Goal: Information Seeking & Learning: Learn about a topic

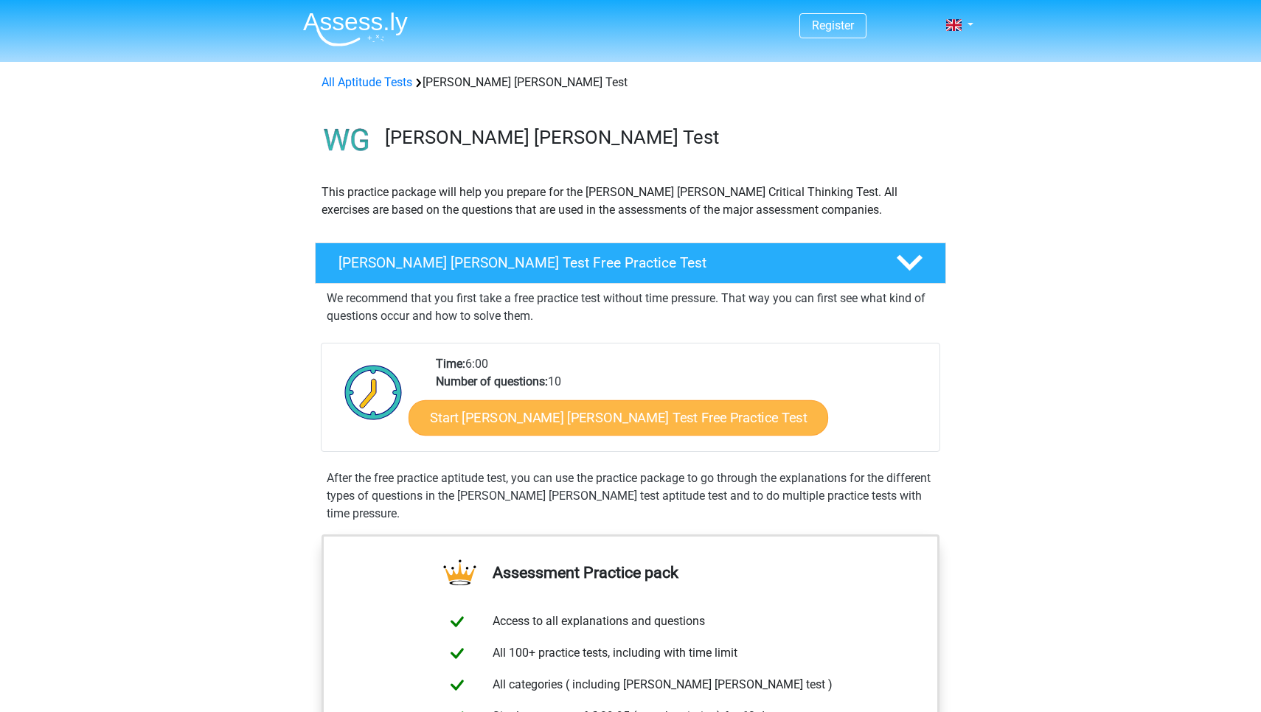
click at [514, 423] on link "Start Watson Glaser Test Free Practice Test" at bounding box center [617, 417] width 419 height 35
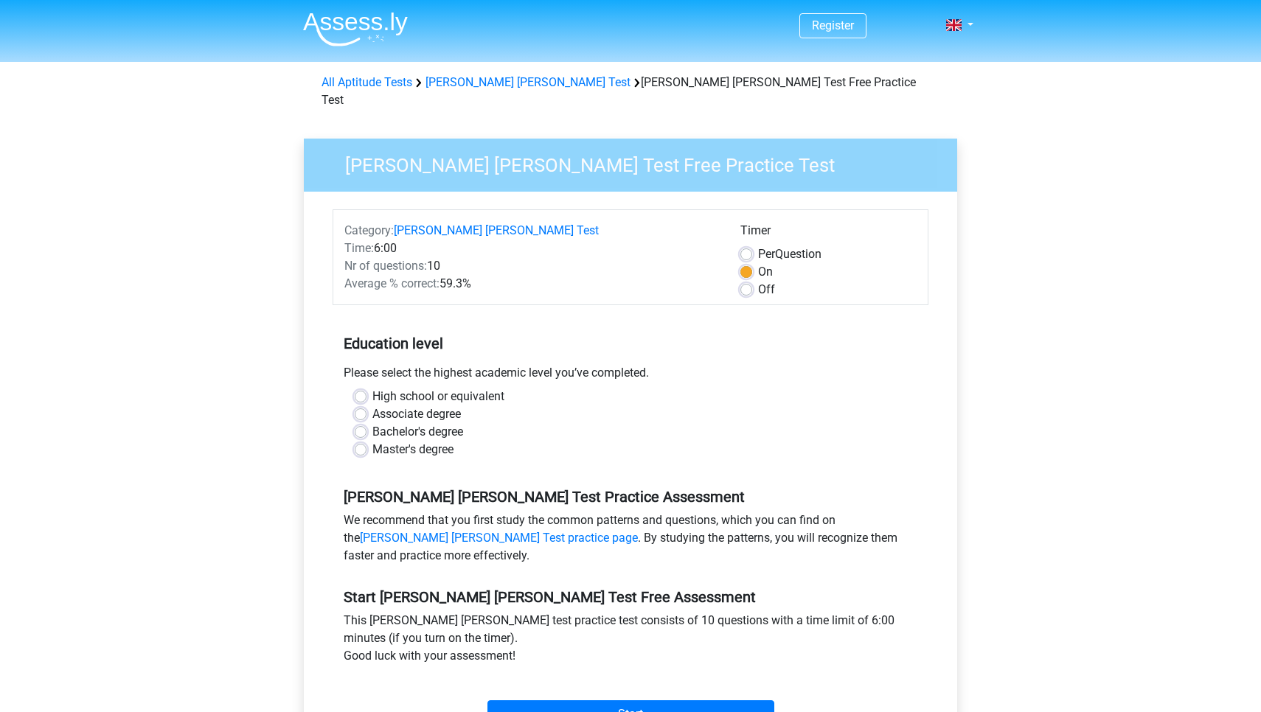
click at [411, 405] on label "Associate degree" at bounding box center [416, 414] width 88 height 18
click at [366, 405] on input "Associate degree" at bounding box center [361, 412] width 12 height 15
radio input "true"
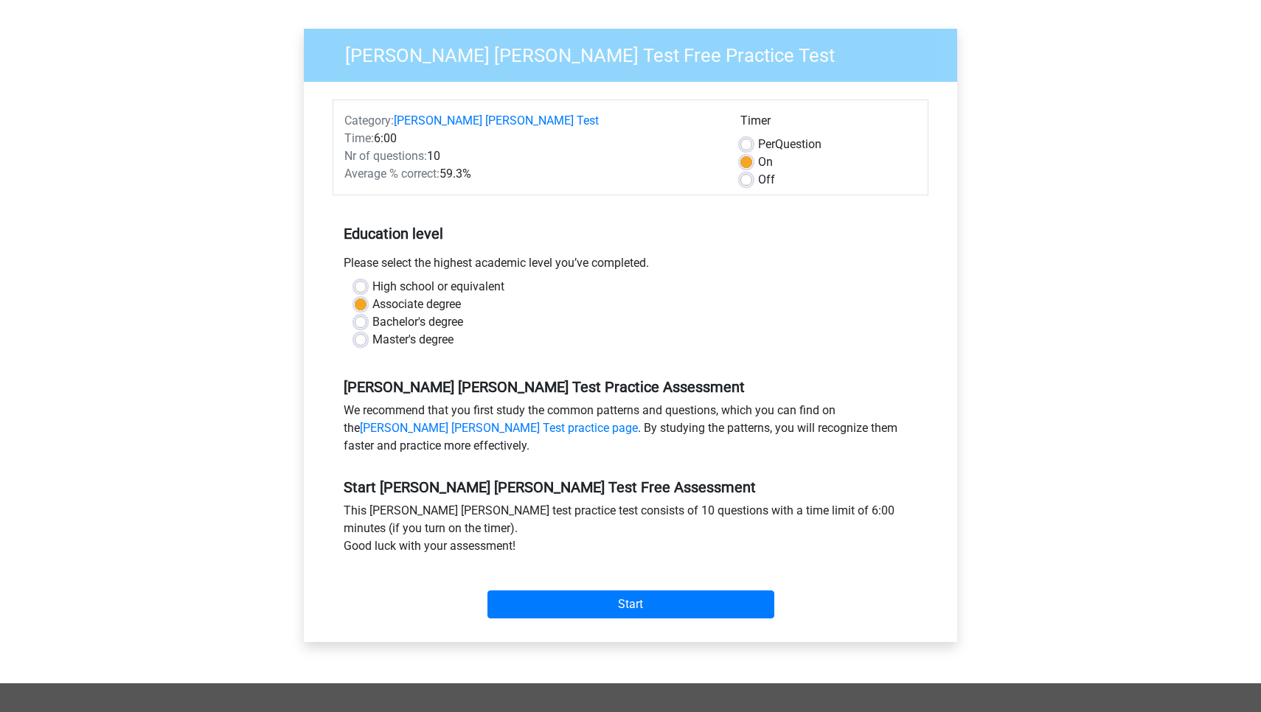
scroll to position [111, 0]
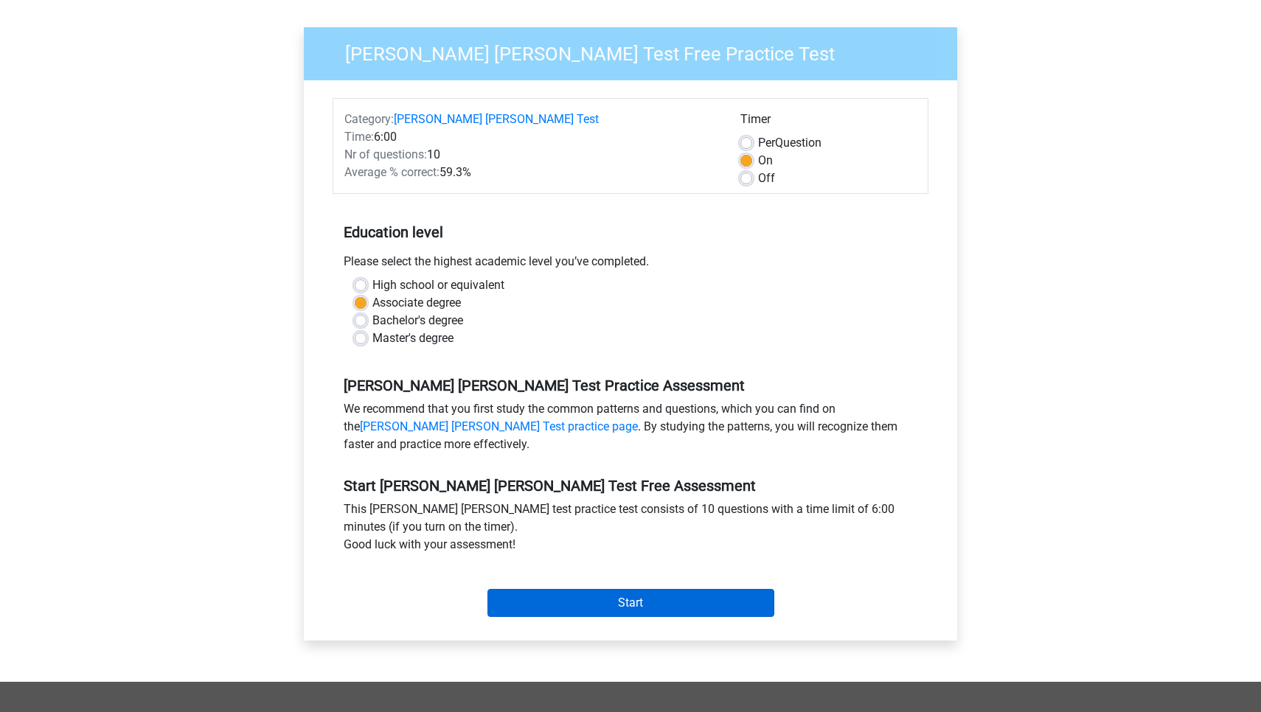
click at [613, 589] on input "Start" at bounding box center [630, 603] width 287 height 28
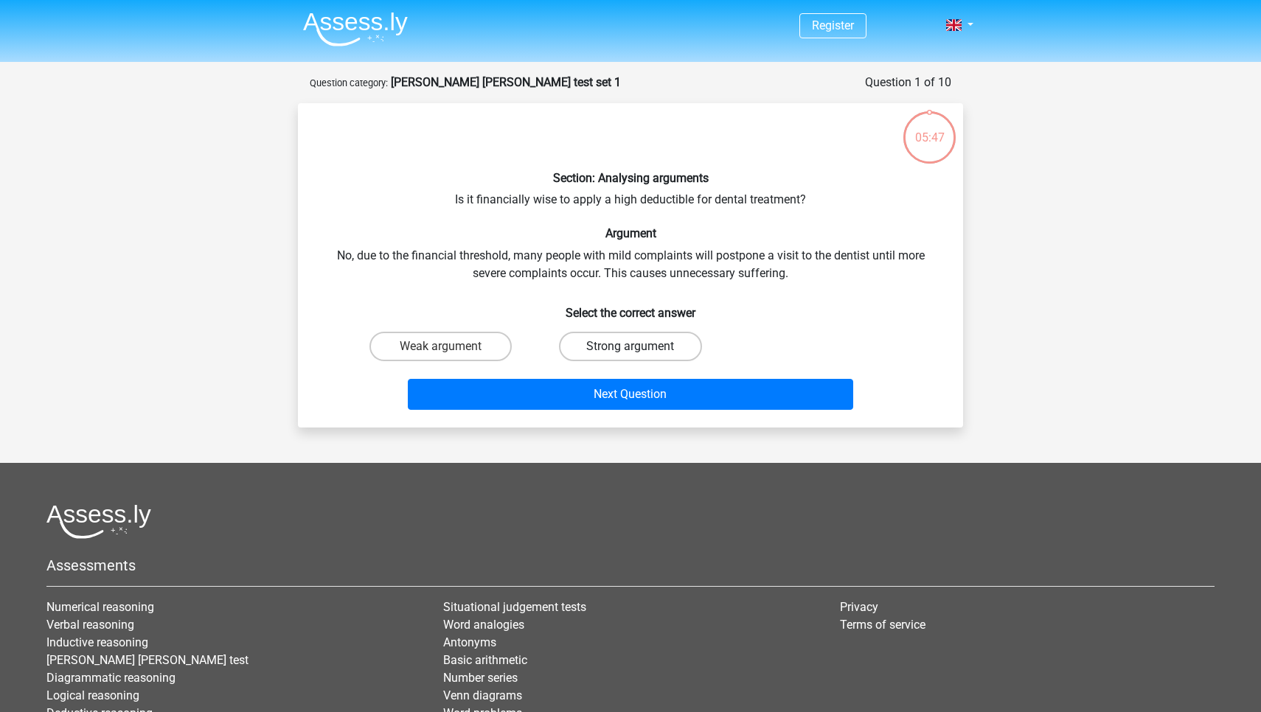
click at [626, 358] on label "Strong argument" at bounding box center [630, 346] width 142 height 29
click at [630, 356] on input "Strong argument" at bounding box center [635, 352] width 10 height 10
radio input "true"
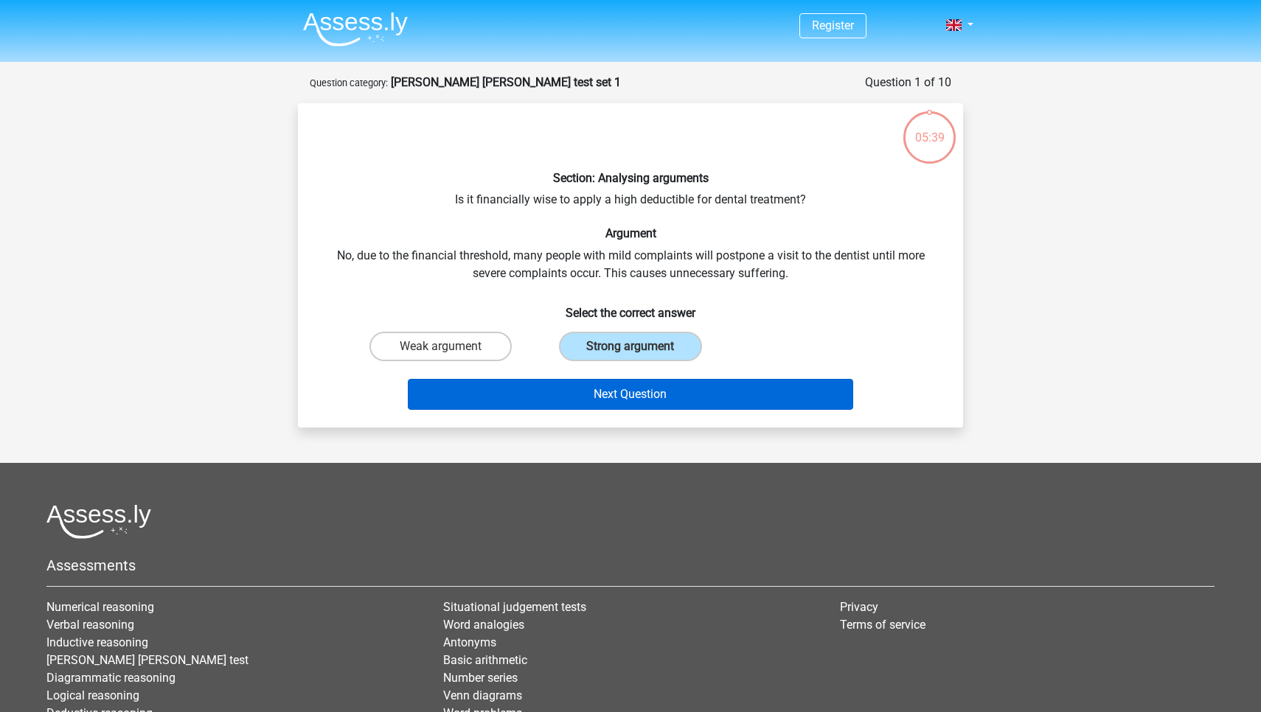
click at [809, 398] on button "Next Question" at bounding box center [631, 394] width 446 height 31
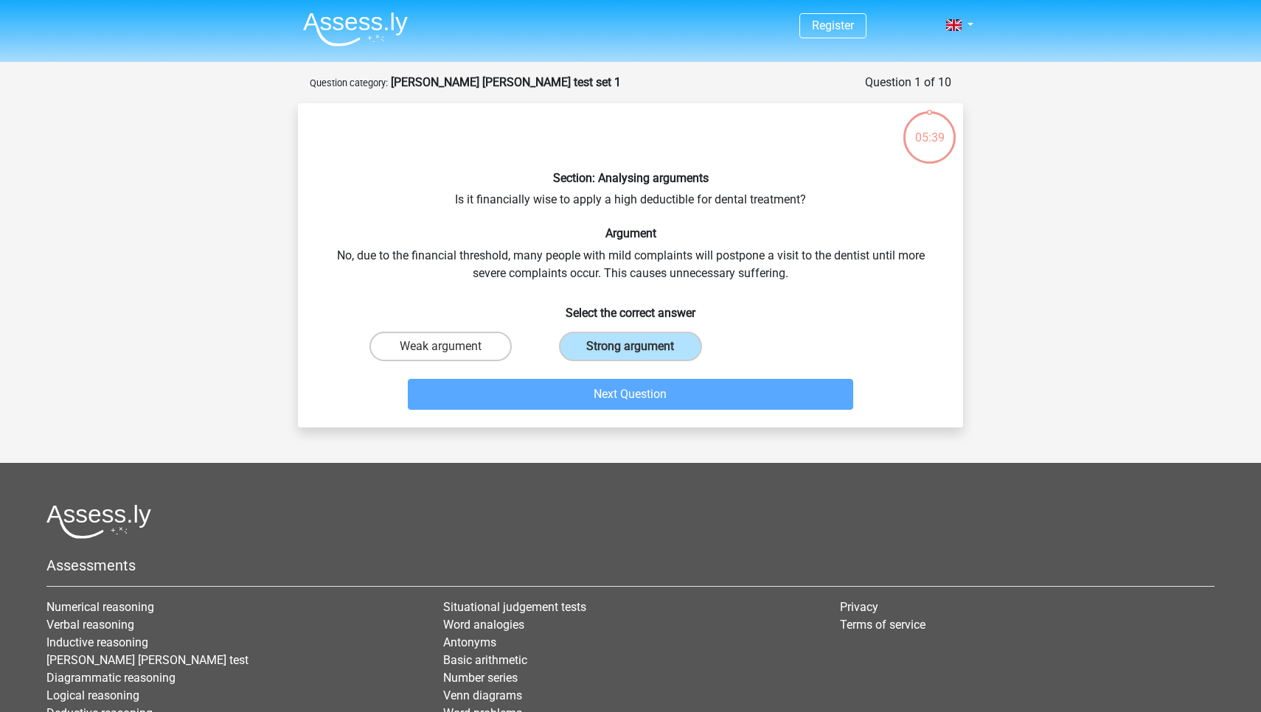
scroll to position [74, 0]
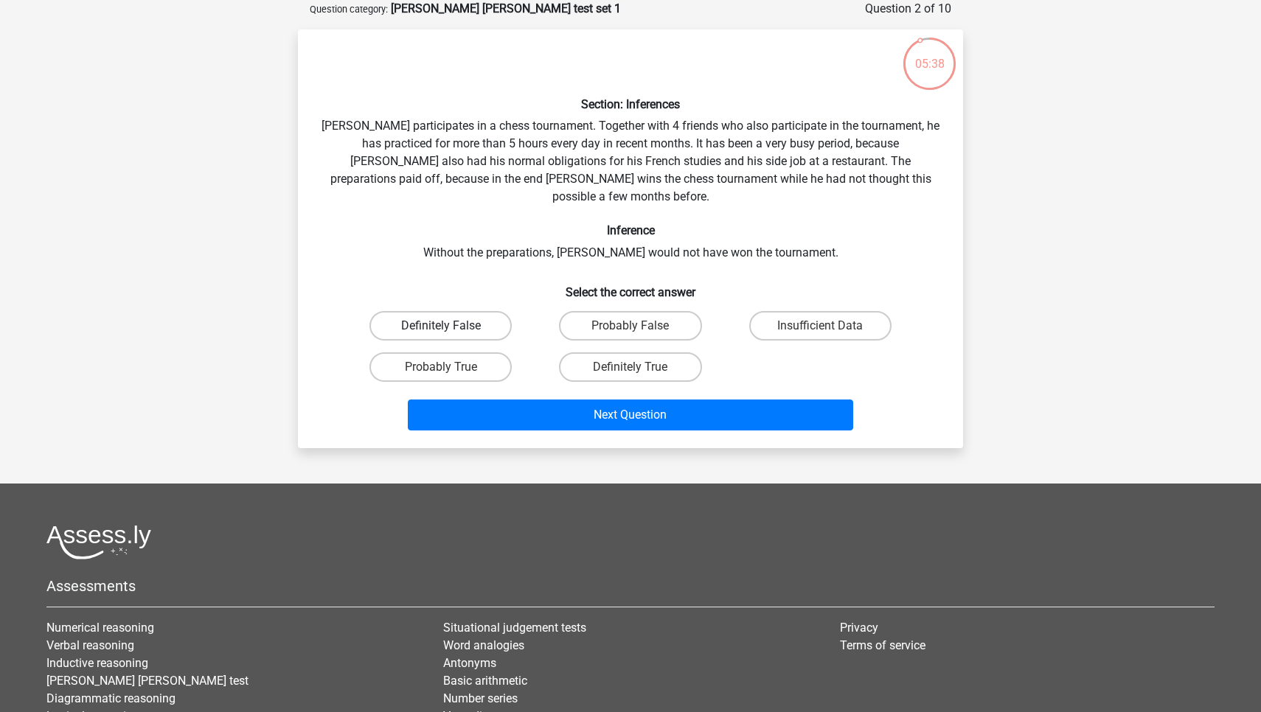
click at [480, 311] on label "Definitely False" at bounding box center [440, 325] width 142 height 29
click at [450, 326] on input "Definitely False" at bounding box center [446, 331] width 10 height 10
radio input "true"
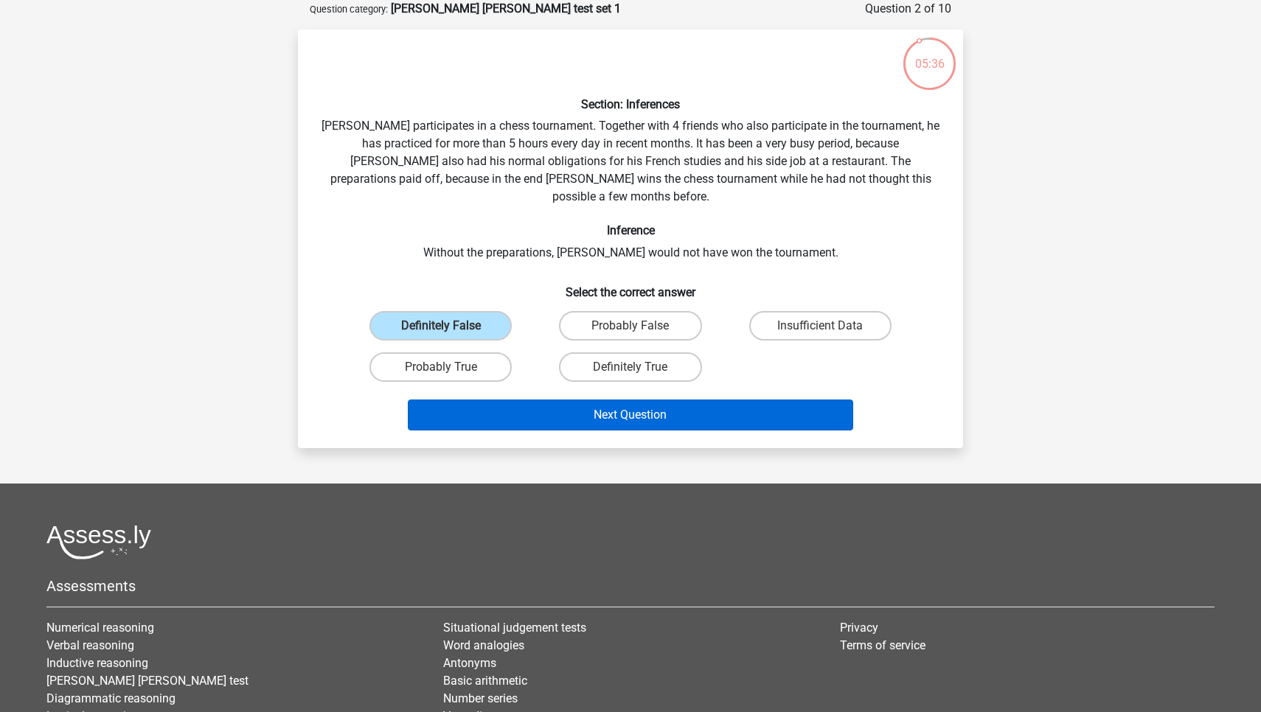
click at [551, 400] on button "Next Question" at bounding box center [631, 415] width 446 height 31
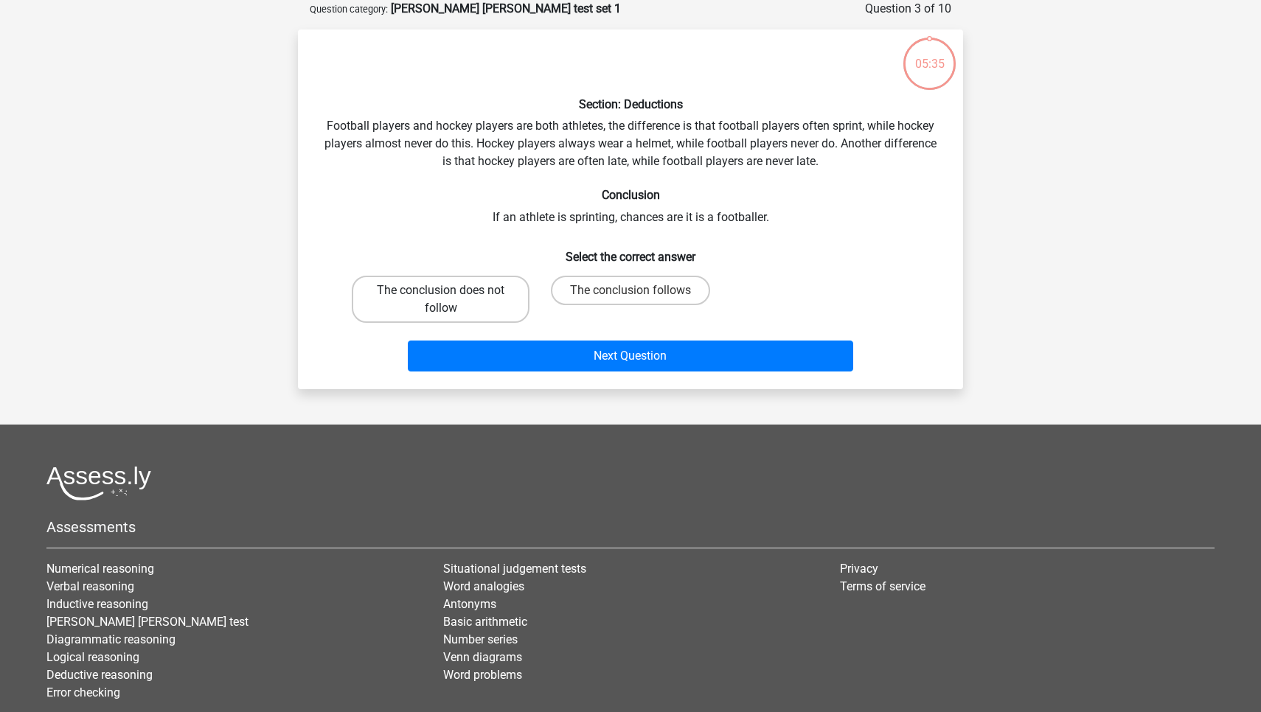
click at [473, 302] on label "The conclusion does not follow" at bounding box center [441, 299] width 178 height 47
click at [450, 300] on input "The conclusion does not follow" at bounding box center [446, 295] width 10 height 10
radio input "true"
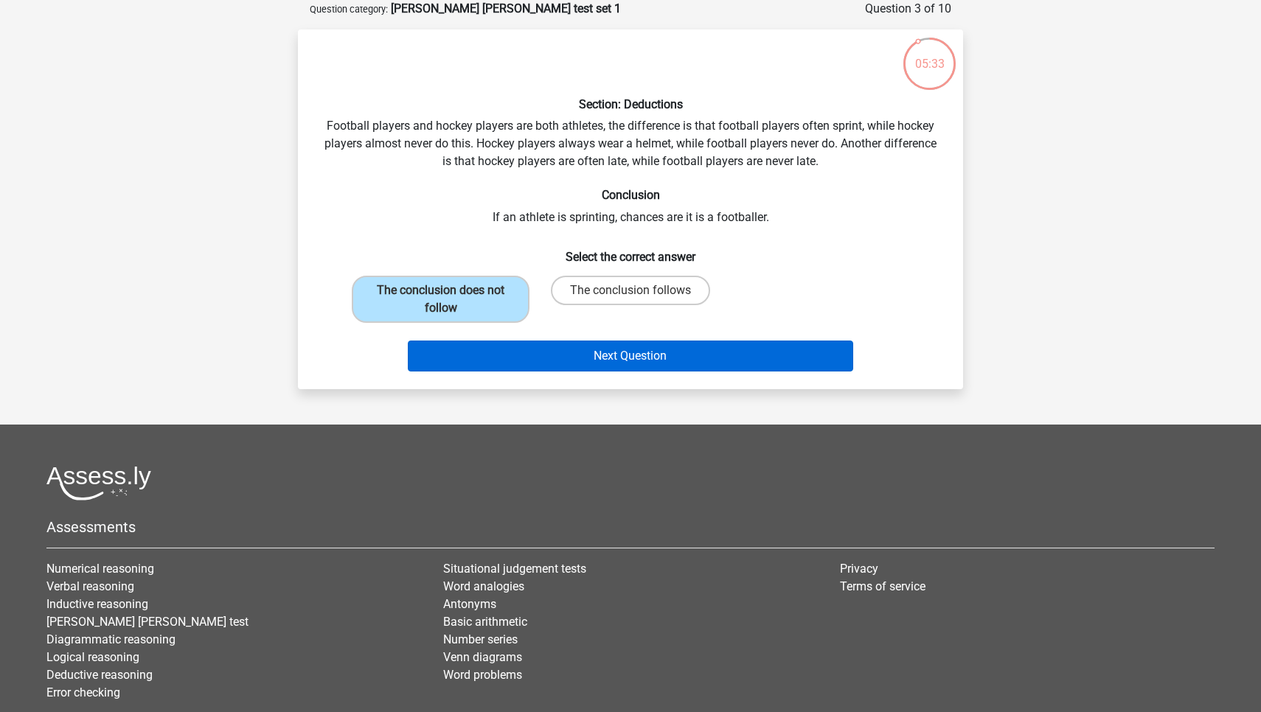
click at [535, 354] on button "Next Question" at bounding box center [631, 356] width 446 height 31
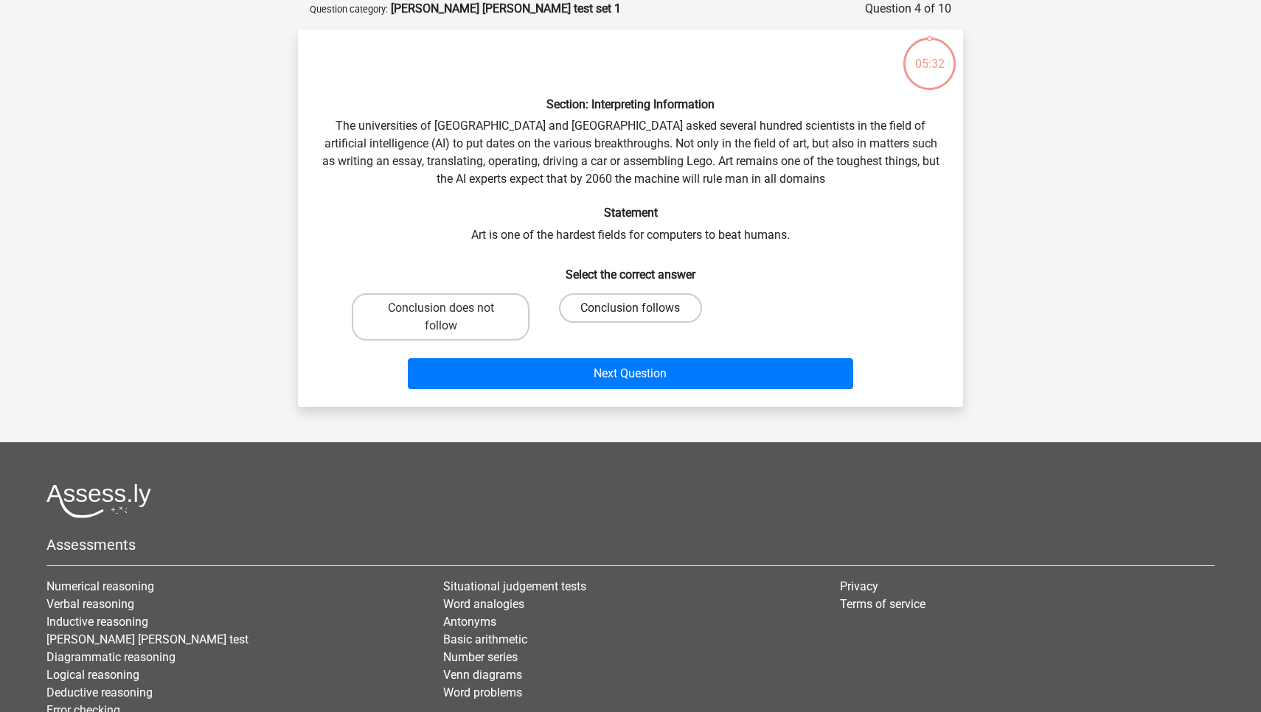
click at [616, 315] on label "Conclusion follows" at bounding box center [630, 307] width 142 height 29
click at [630, 315] on input "Conclusion follows" at bounding box center [635, 313] width 10 height 10
radio input "true"
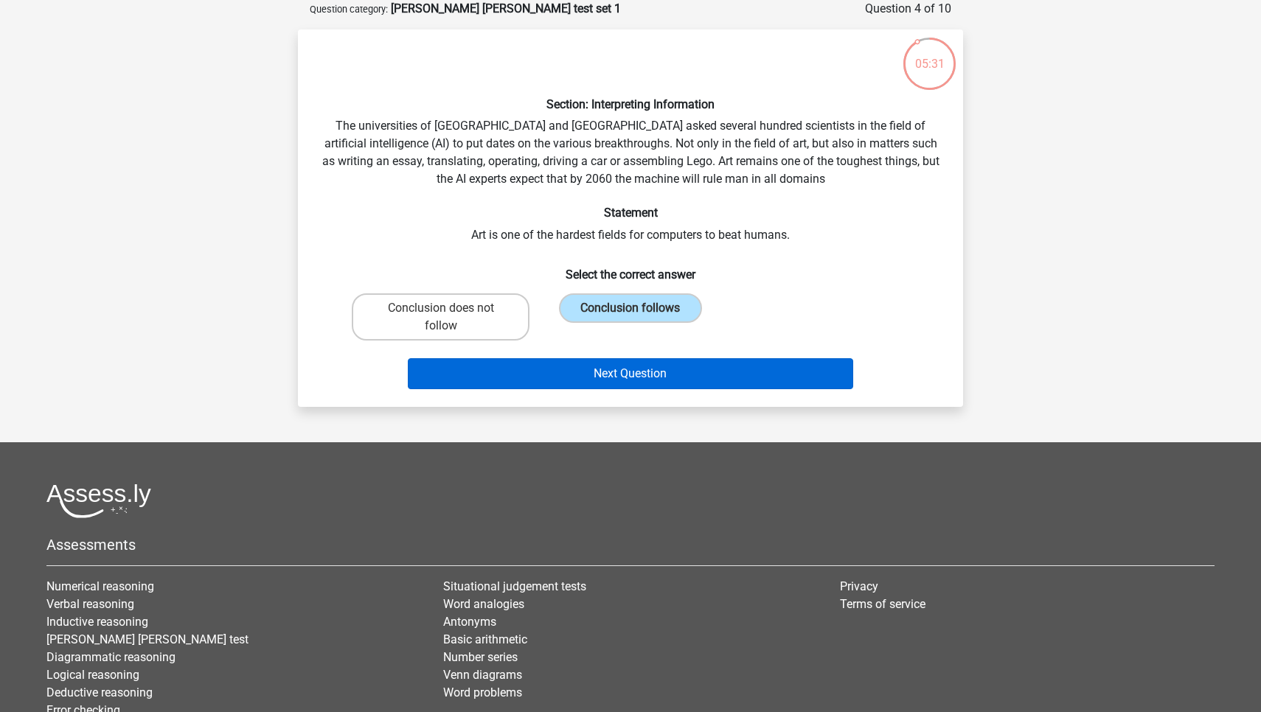
click at [636, 374] on button "Next Question" at bounding box center [631, 373] width 446 height 31
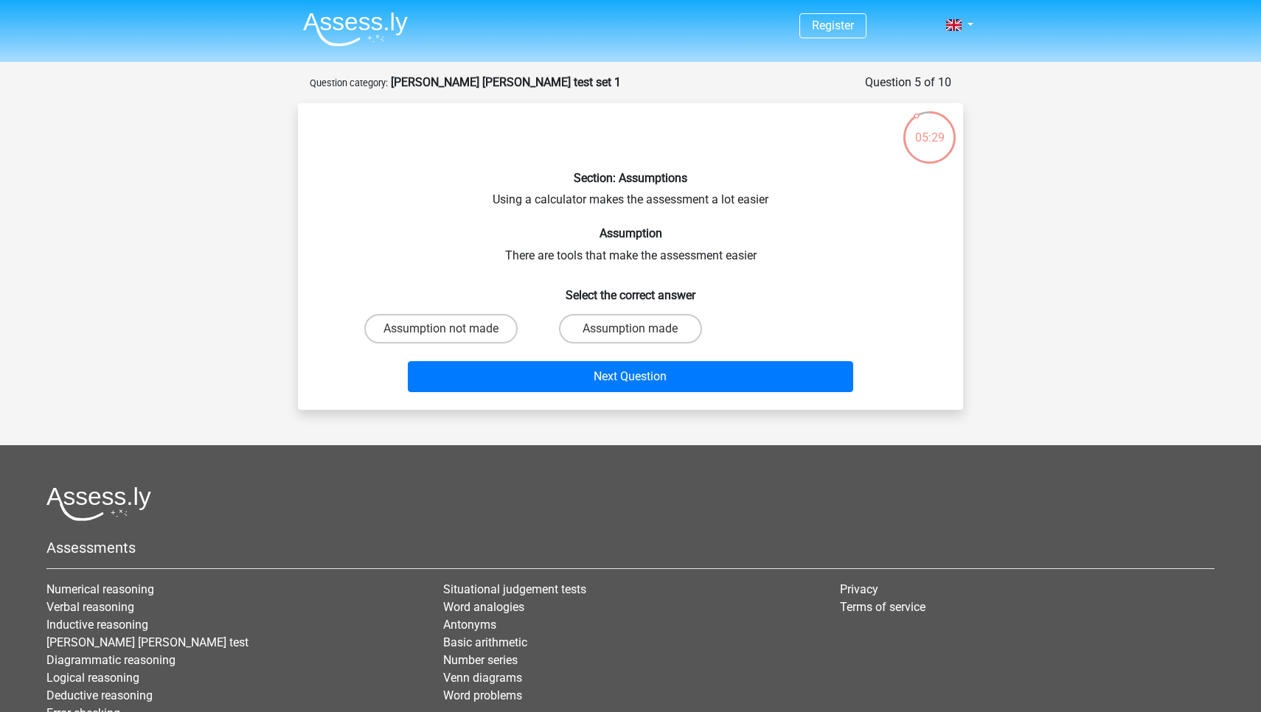
scroll to position [0, 0]
click at [467, 327] on label "Assumption not made" at bounding box center [440, 328] width 153 height 29
click at [450, 329] on input "Assumption not made" at bounding box center [446, 334] width 10 height 10
radio input "true"
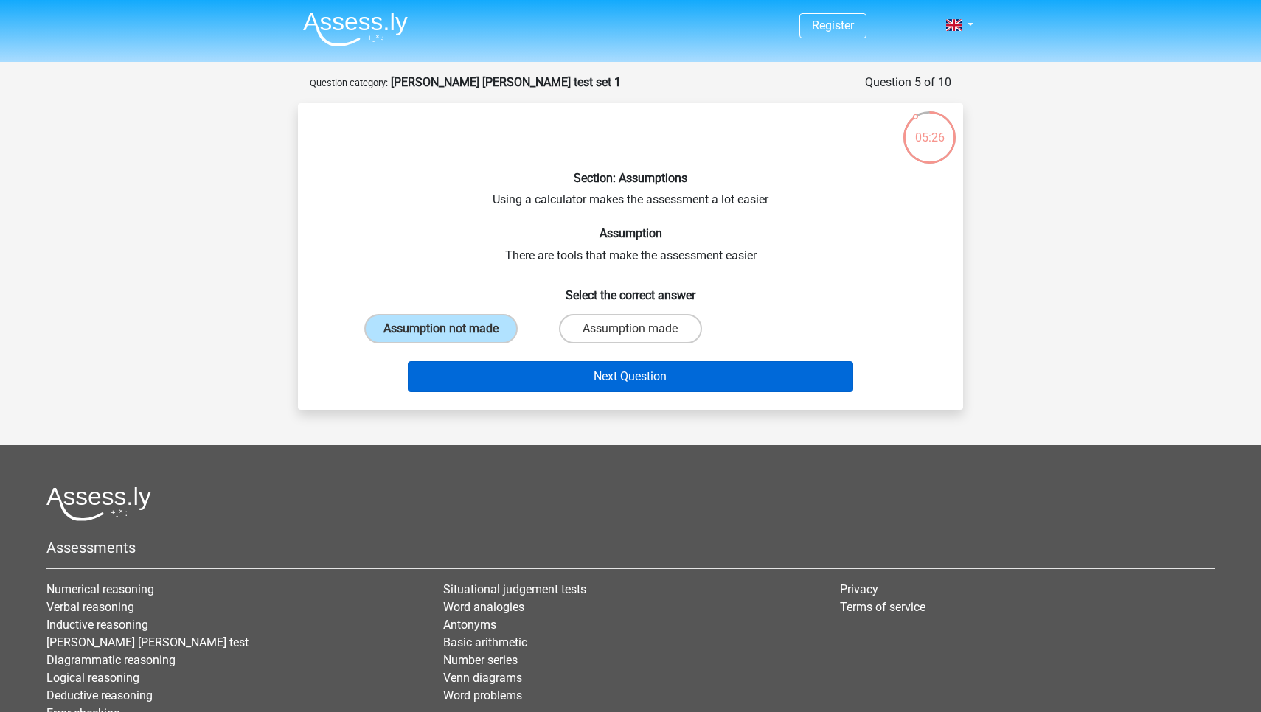
click at [515, 362] on button "Next Question" at bounding box center [631, 376] width 446 height 31
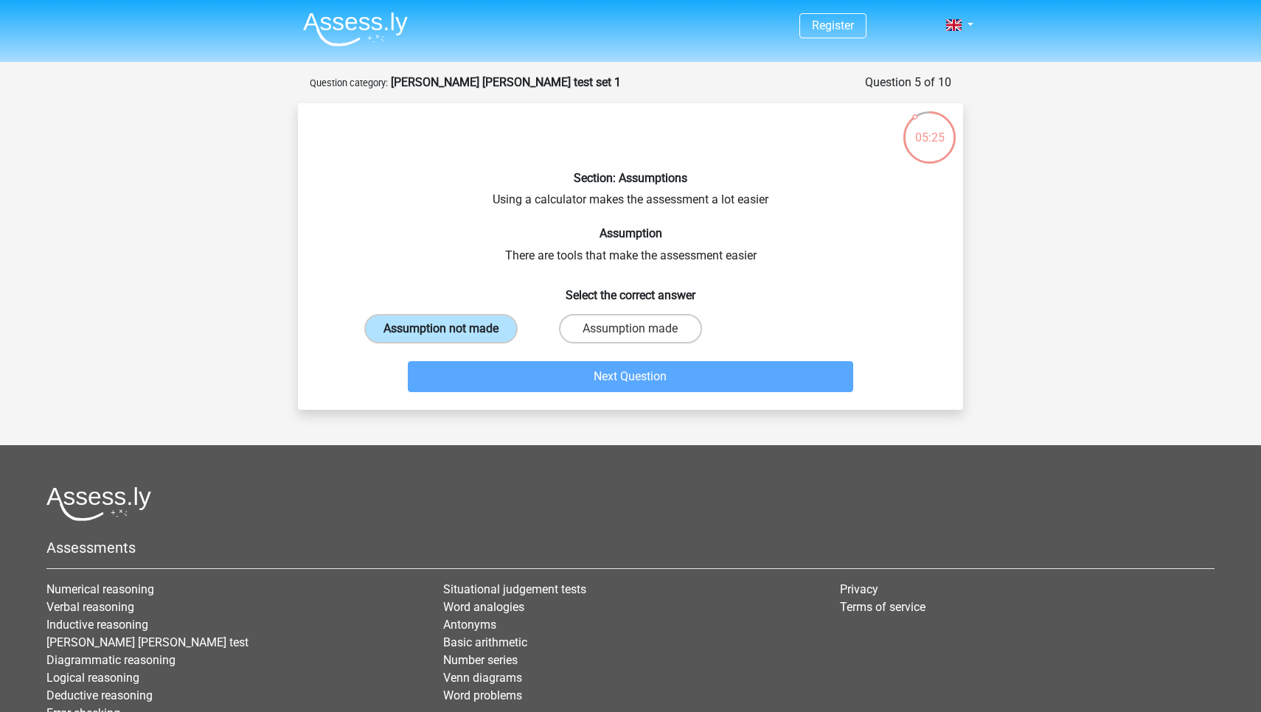
scroll to position [74, 0]
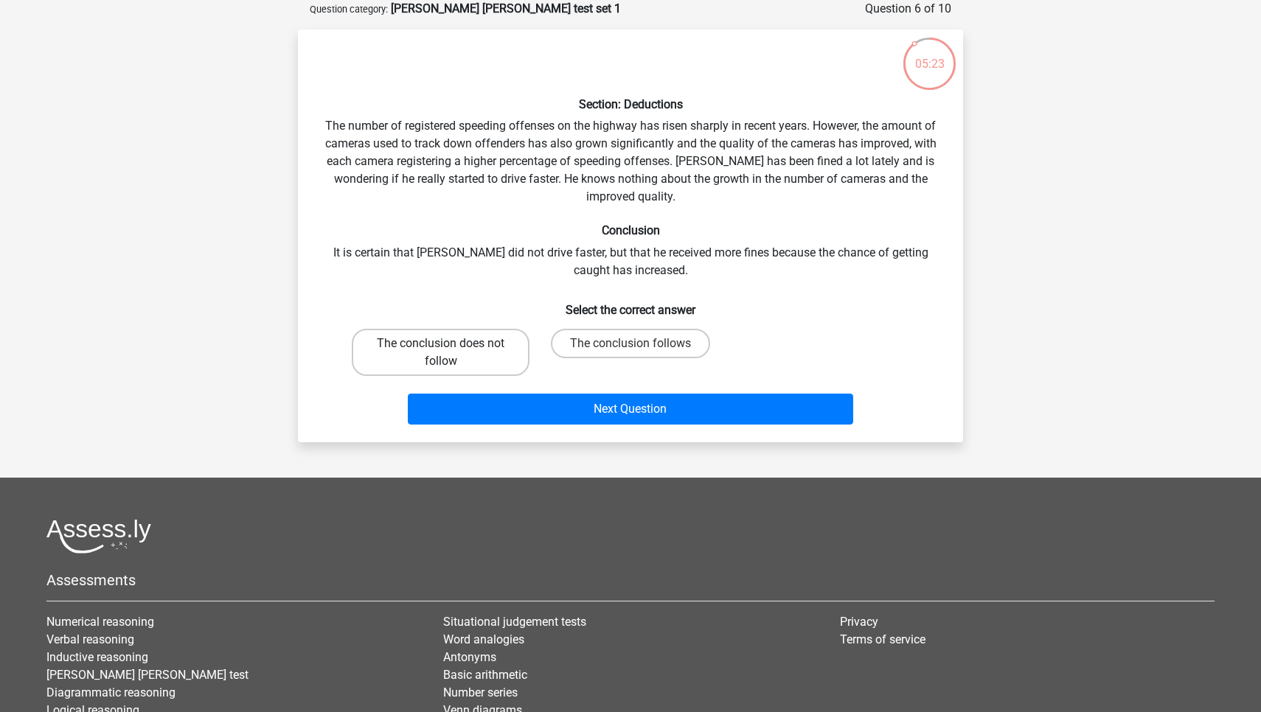
click at [476, 331] on label "The conclusion does not follow" at bounding box center [441, 352] width 178 height 47
click at [450, 344] on input "The conclusion does not follow" at bounding box center [446, 349] width 10 height 10
radio input "true"
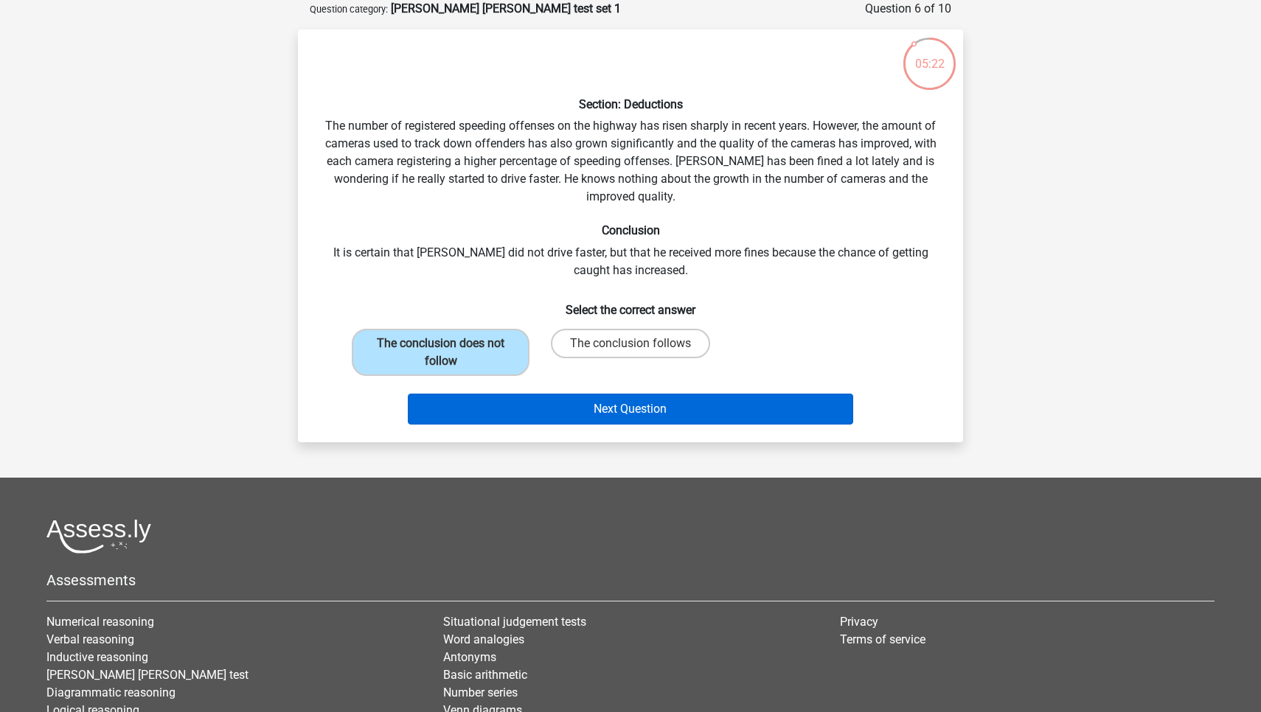
click at [546, 413] on button "Next Question" at bounding box center [631, 409] width 446 height 31
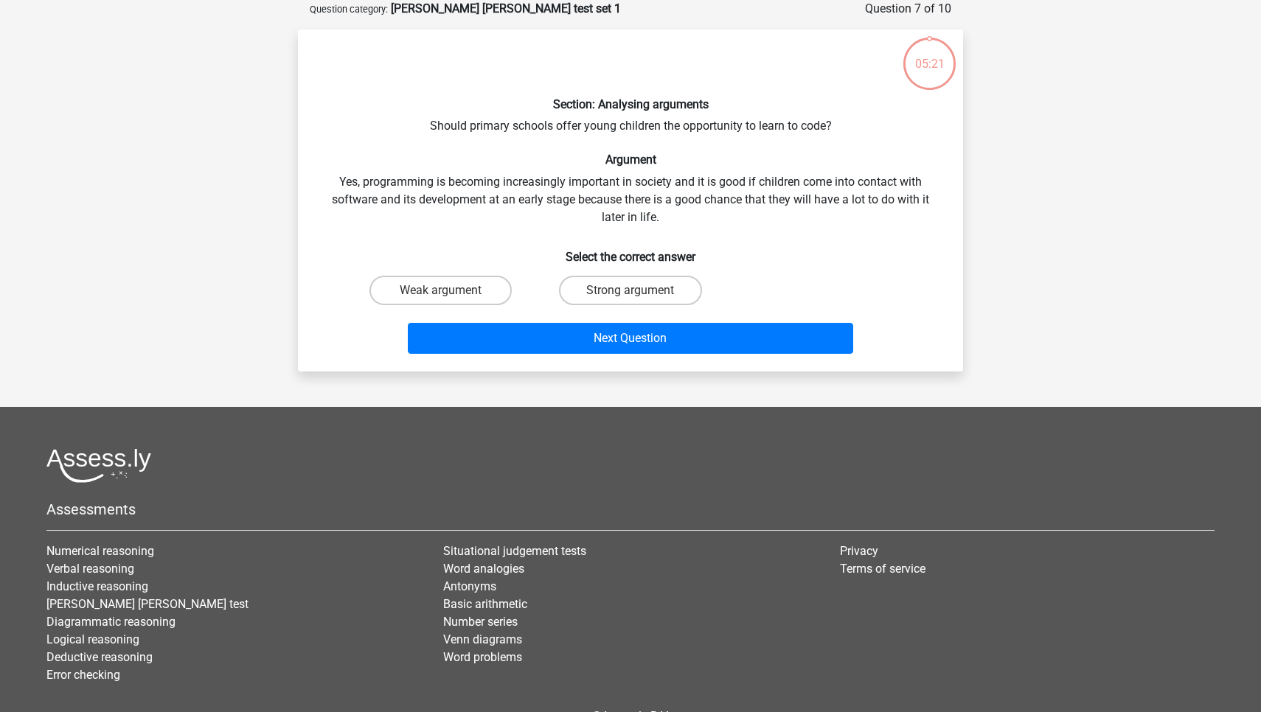
click at [638, 274] on div "Strong argument" at bounding box center [629, 290] width 189 height 41
click at [636, 296] on input "Strong argument" at bounding box center [635, 295] width 10 height 10
radio input "true"
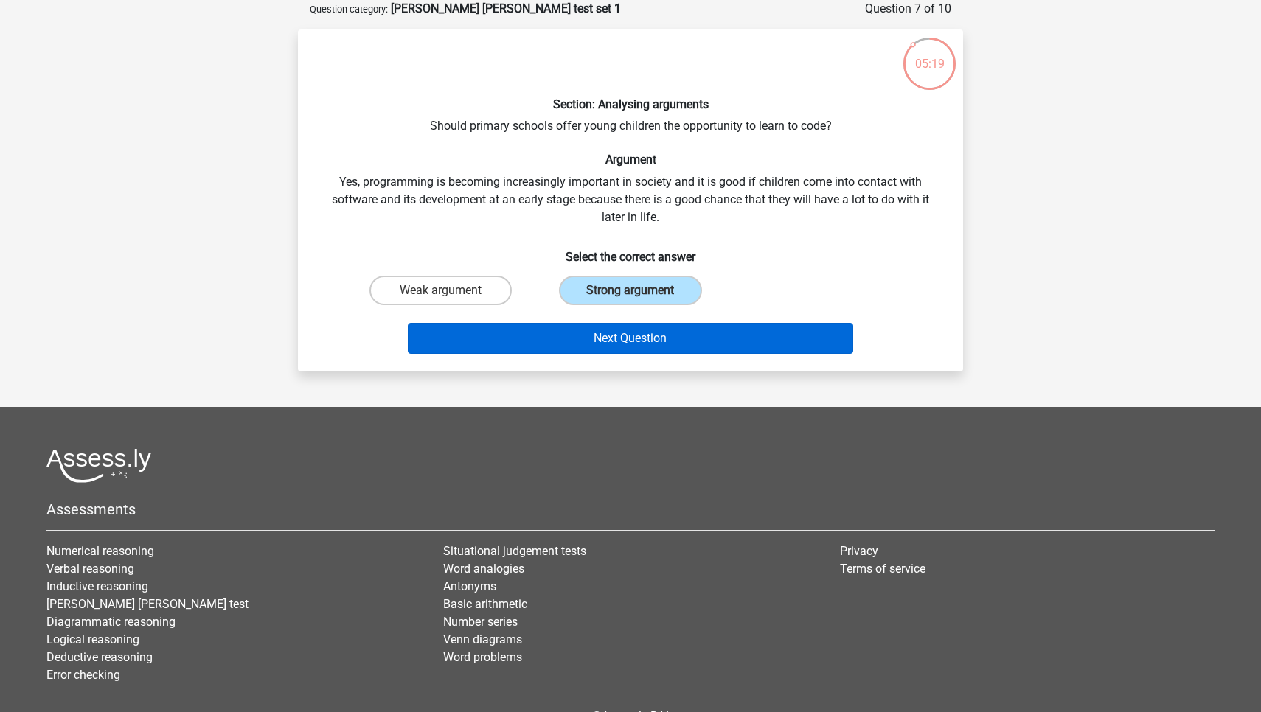
click at [630, 333] on button "Next Question" at bounding box center [631, 338] width 446 height 31
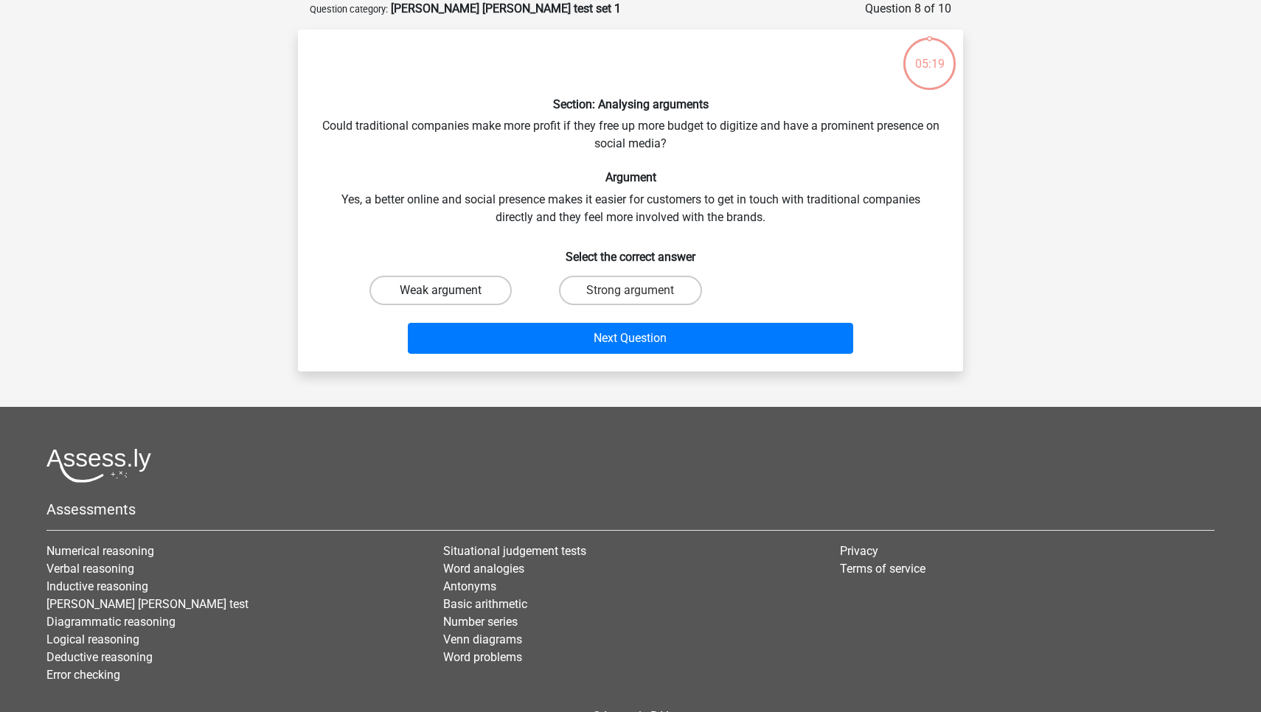
click at [484, 288] on label "Weak argument" at bounding box center [440, 290] width 142 height 29
click at [450, 290] on input "Weak argument" at bounding box center [446, 295] width 10 height 10
radio input "true"
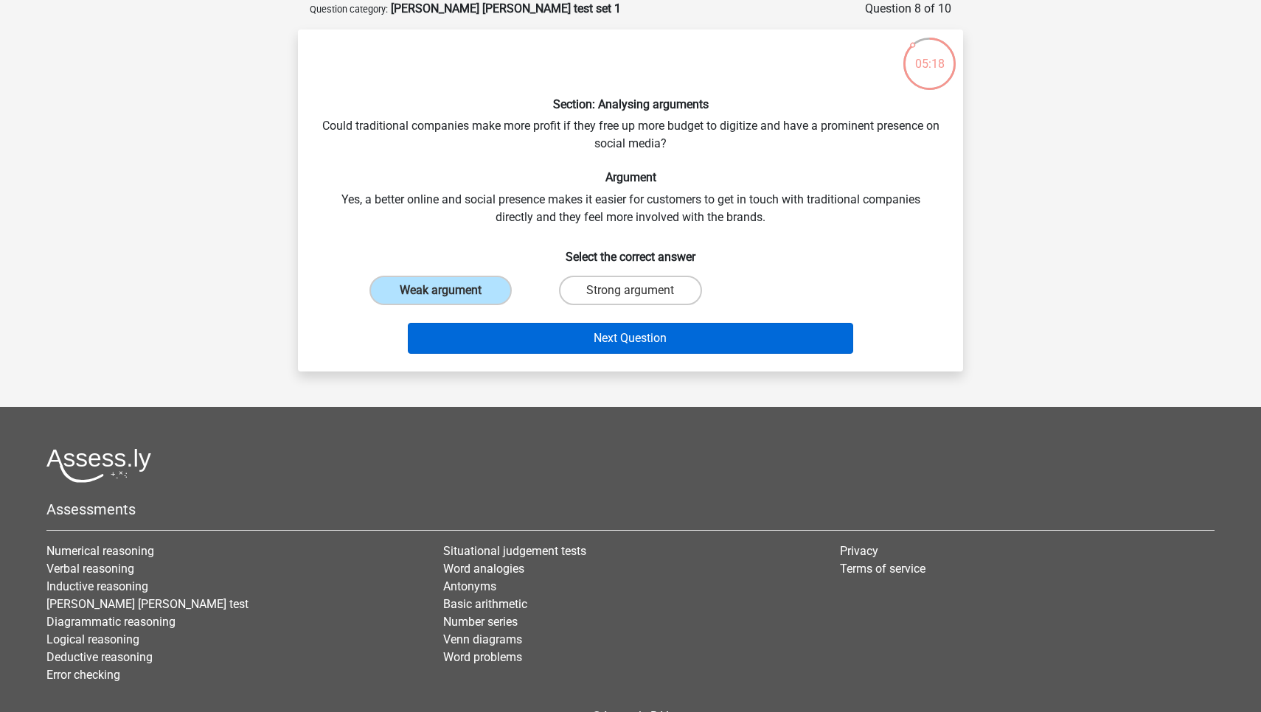
click at [554, 338] on button "Next Question" at bounding box center [631, 338] width 446 height 31
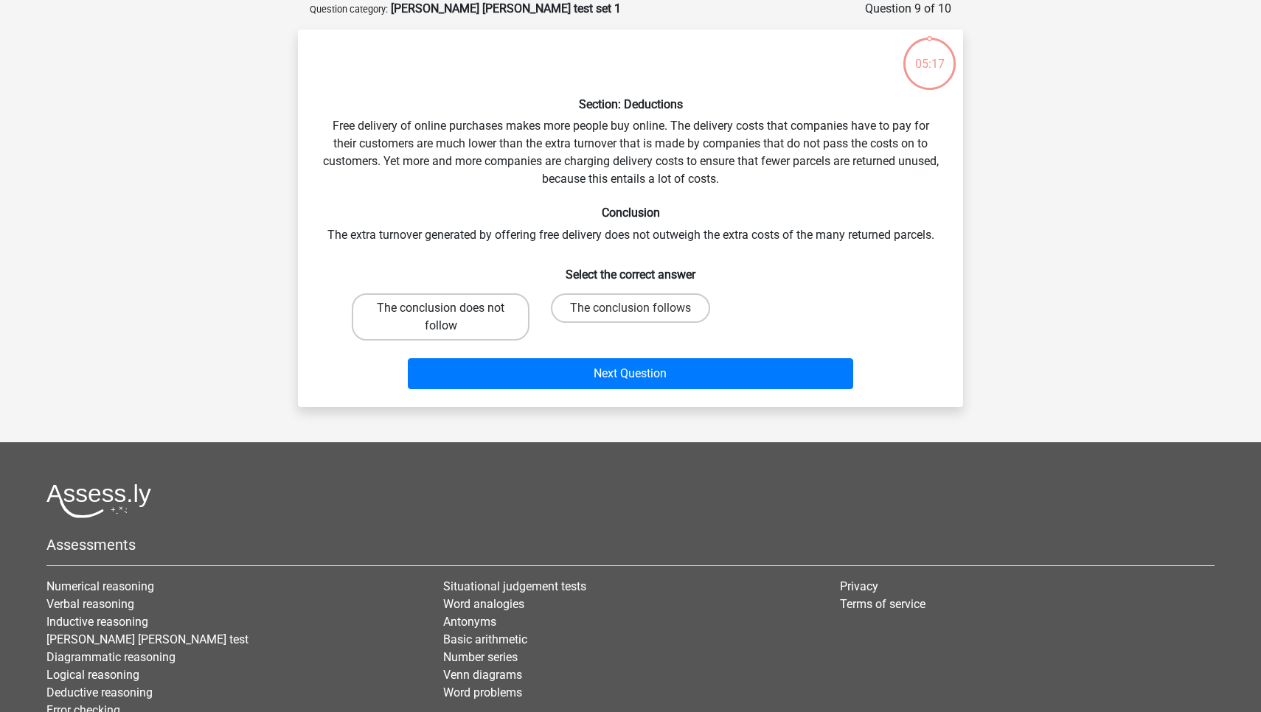
click at [472, 318] on label "The conclusion does not follow" at bounding box center [441, 316] width 178 height 47
click at [450, 318] on input "The conclusion does not follow" at bounding box center [446, 313] width 10 height 10
radio input "true"
click at [599, 298] on label "The conclusion follows" at bounding box center [630, 307] width 159 height 29
click at [630, 308] on input "The conclusion follows" at bounding box center [635, 313] width 10 height 10
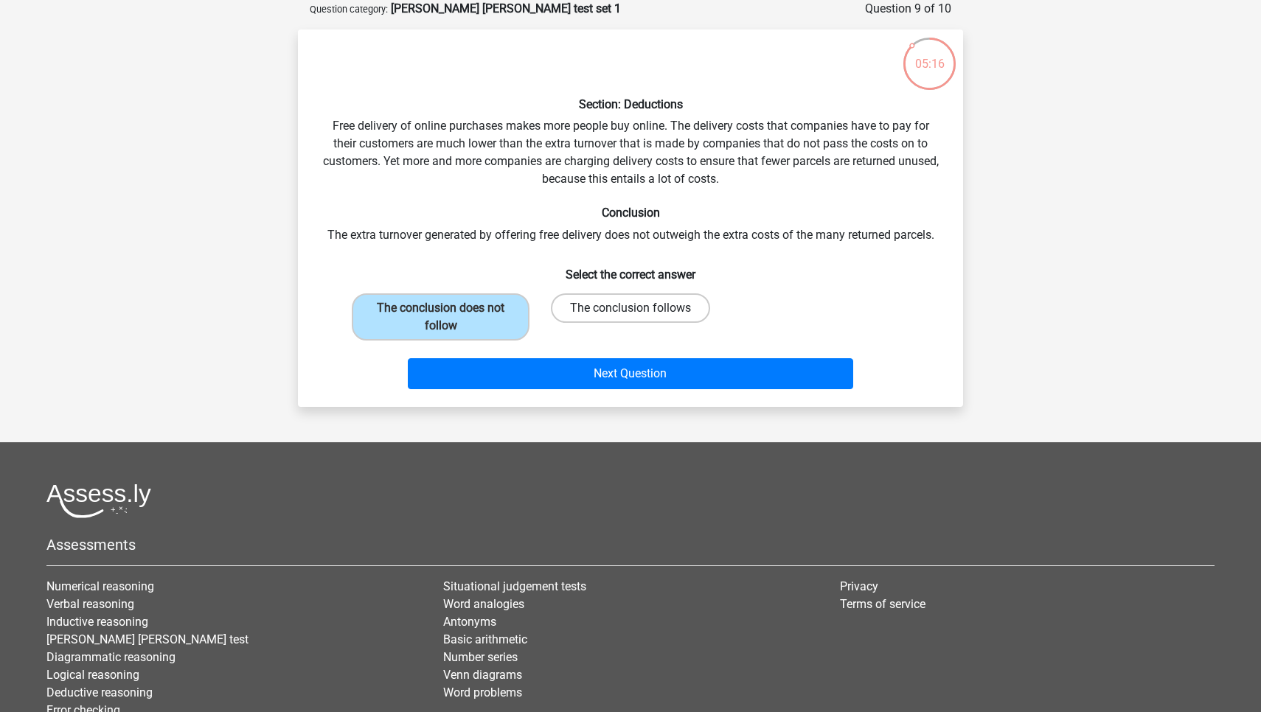
radio input "true"
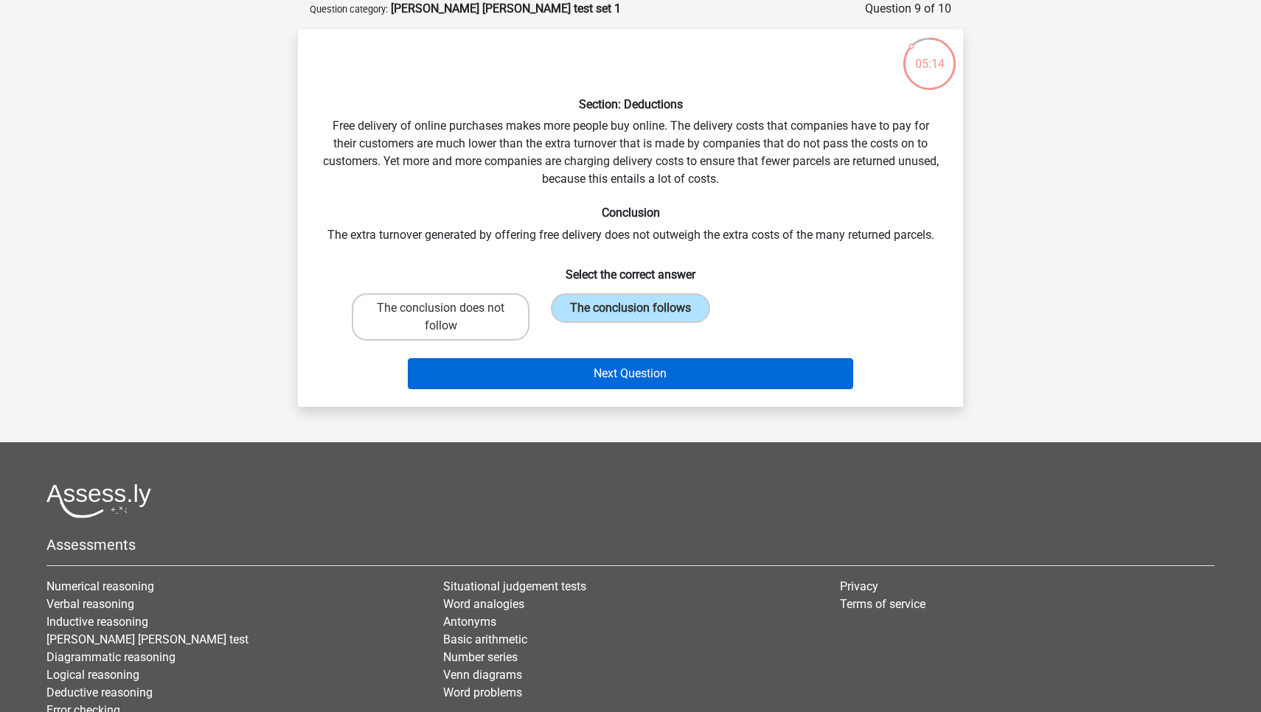
click at [607, 389] on button "Next Question" at bounding box center [631, 373] width 446 height 31
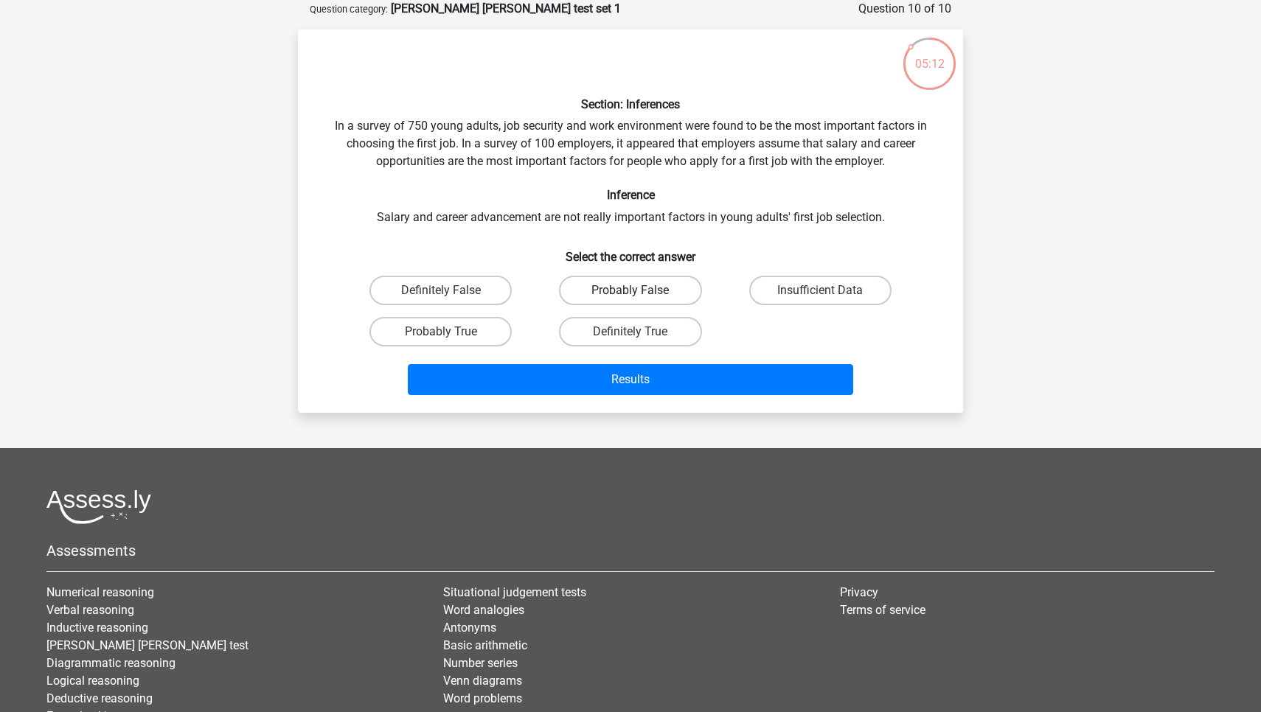
click at [613, 279] on label "Probably False" at bounding box center [630, 290] width 142 height 29
click at [630, 290] on input "Probably False" at bounding box center [635, 295] width 10 height 10
radio input "true"
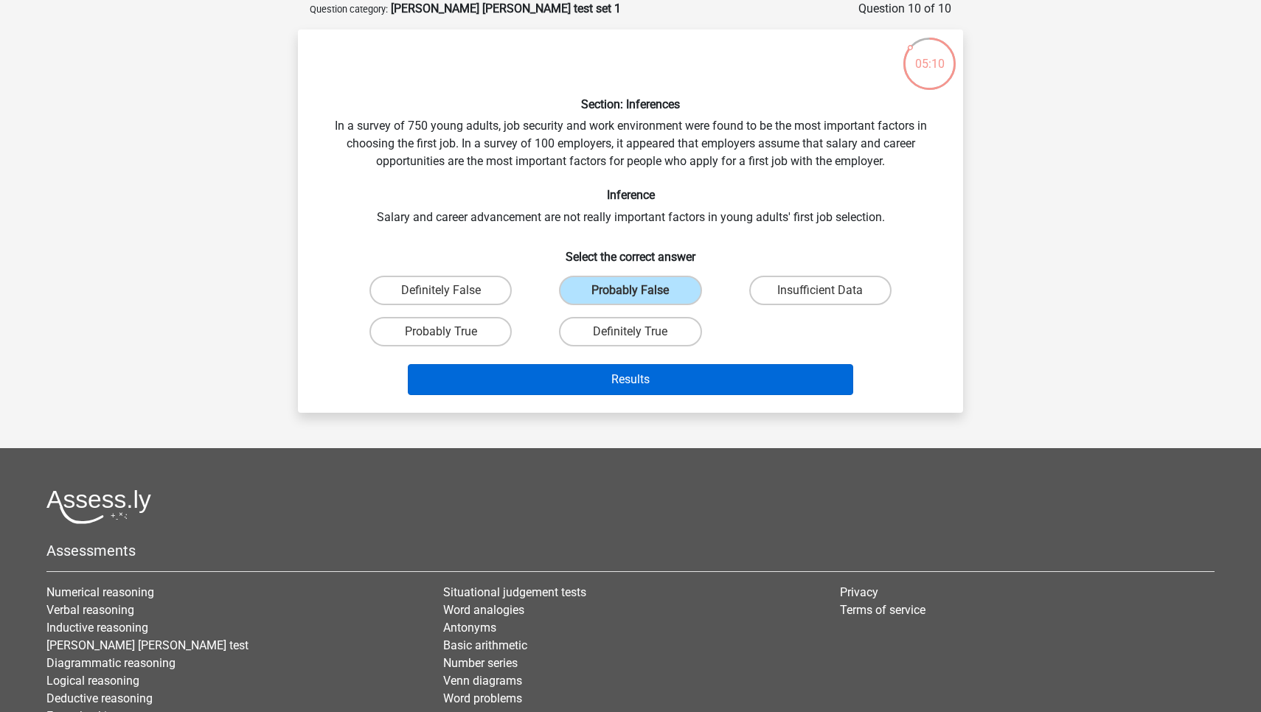
click at [644, 376] on button "Results" at bounding box center [631, 379] width 446 height 31
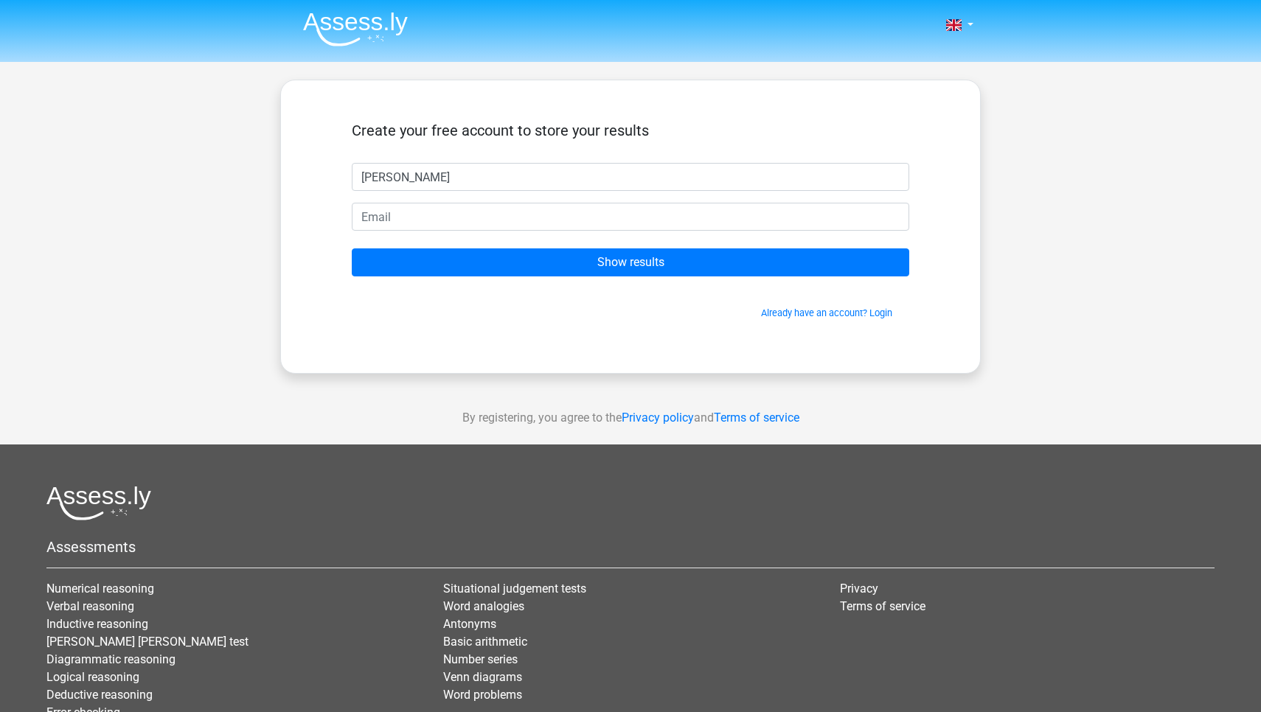
type input "emma woods"
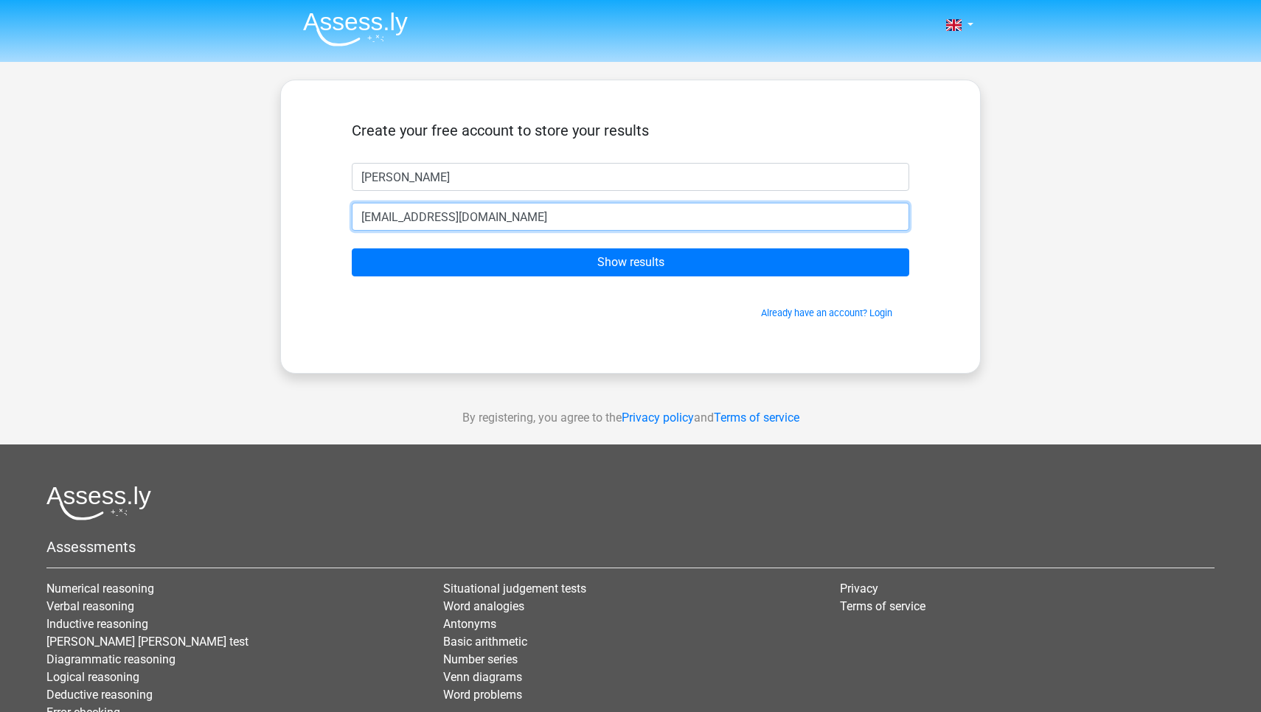
type input "emmadwoods@gmail.com"
click at [630, 262] on input "Show results" at bounding box center [630, 262] width 557 height 28
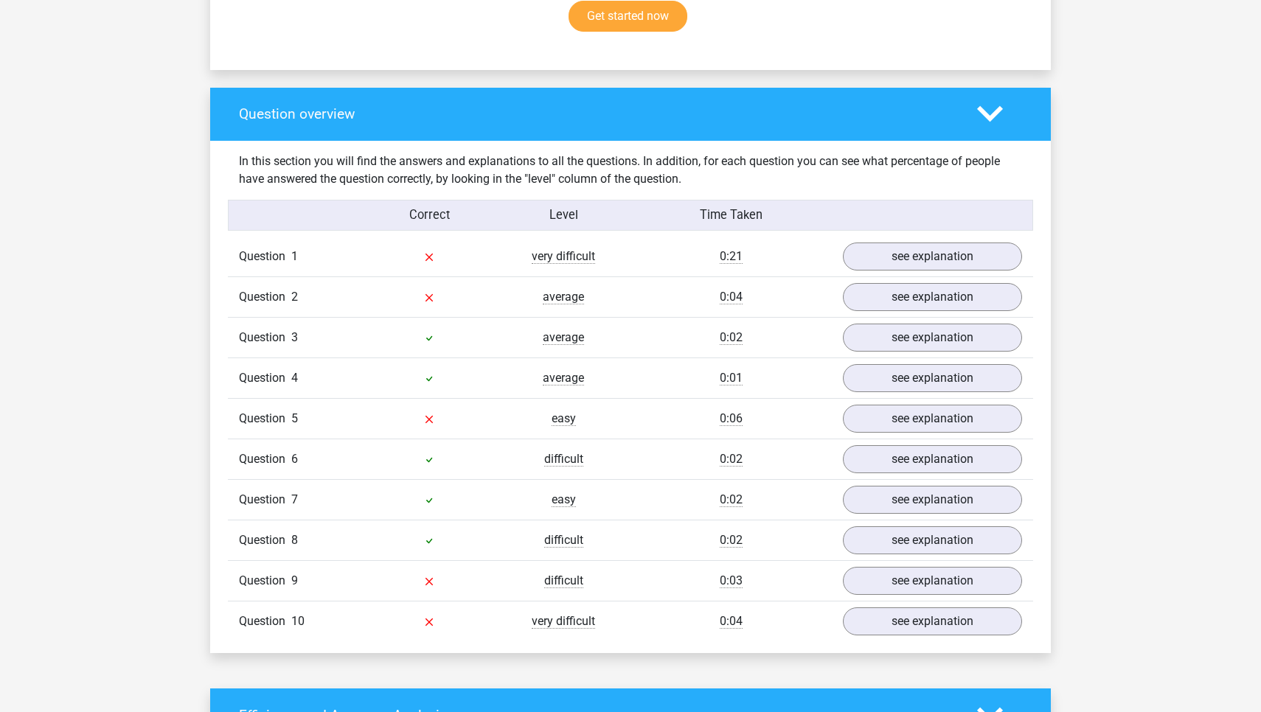
scroll to position [1070, 0]
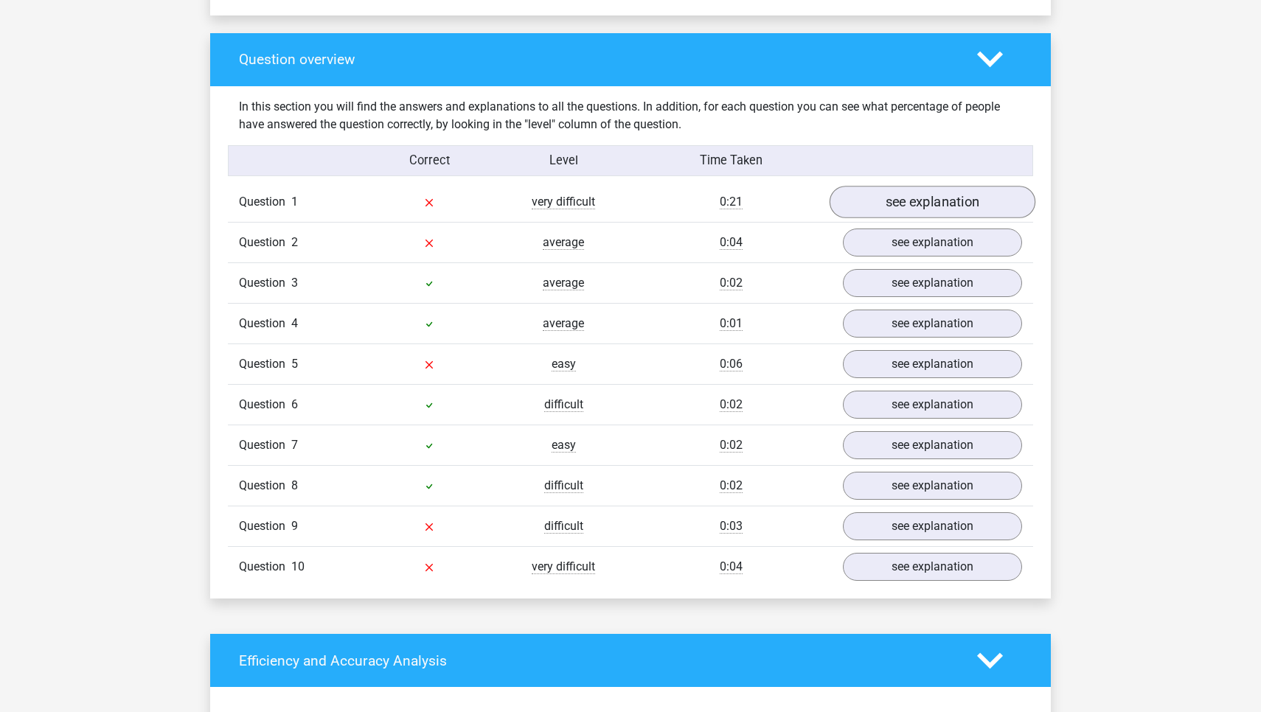
click at [943, 203] on link "see explanation" at bounding box center [932, 202] width 206 height 32
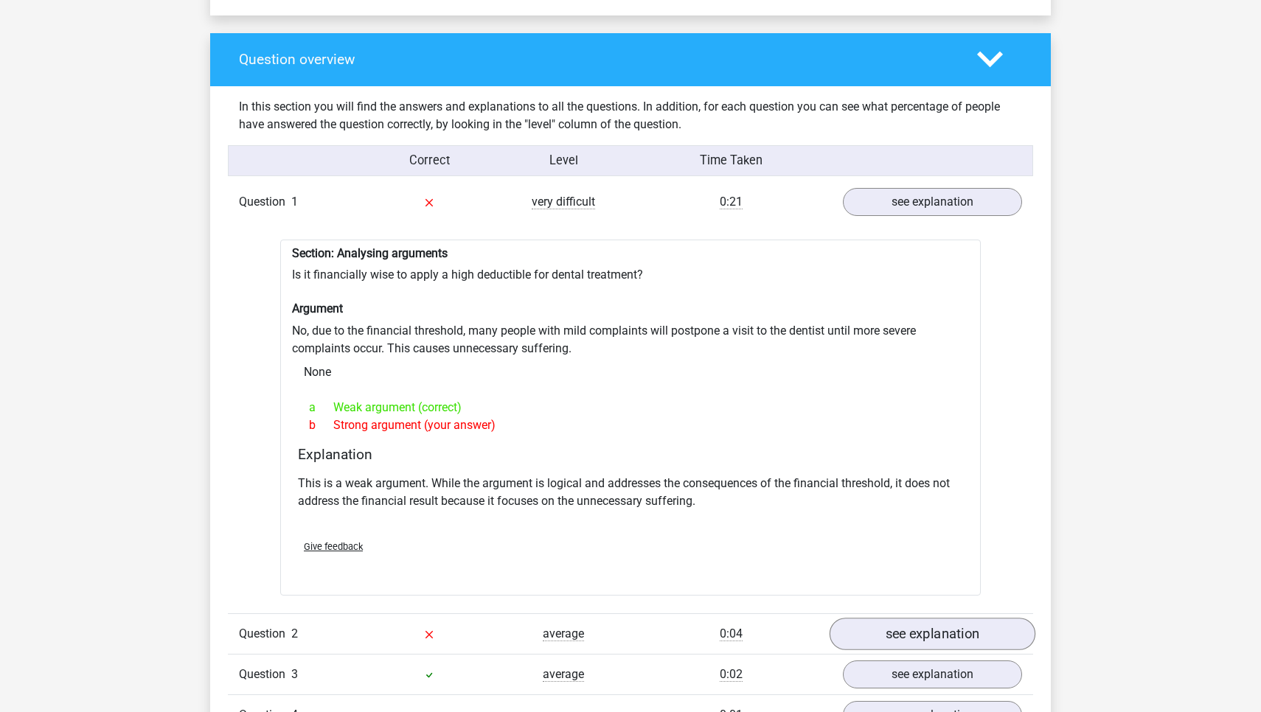
click at [980, 624] on link "see explanation" at bounding box center [932, 634] width 206 height 32
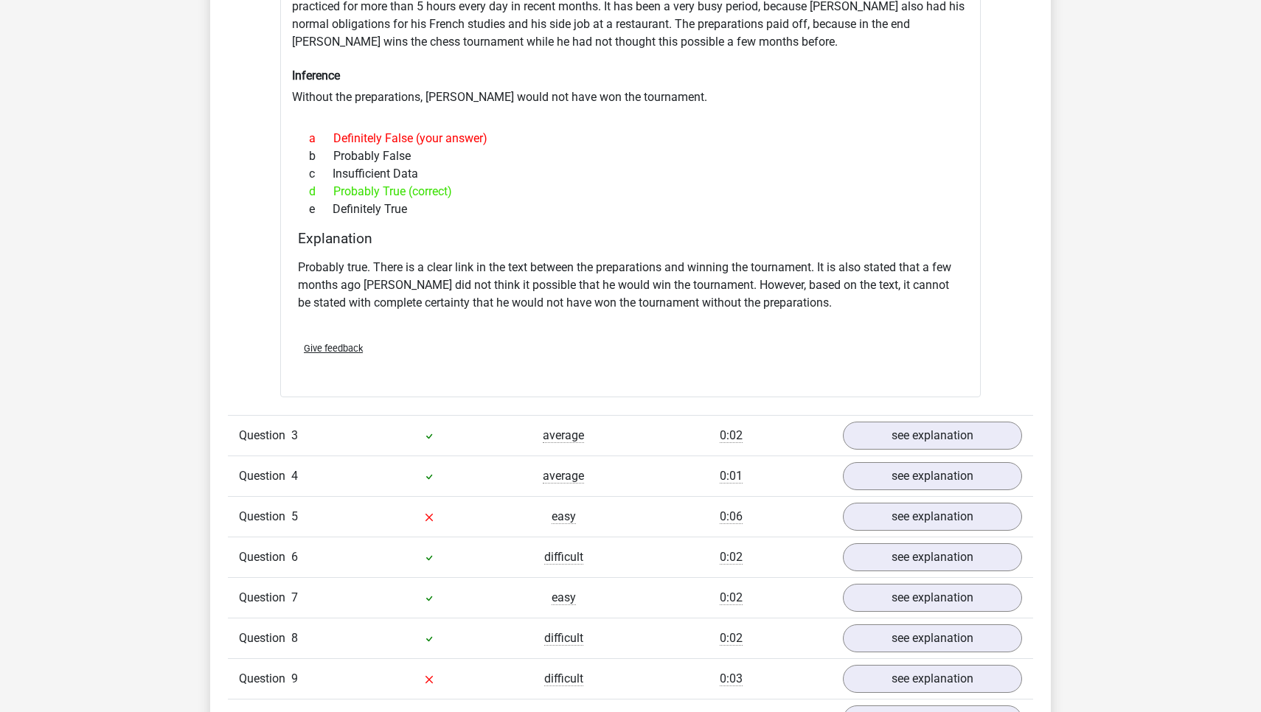
scroll to position [1828, 0]
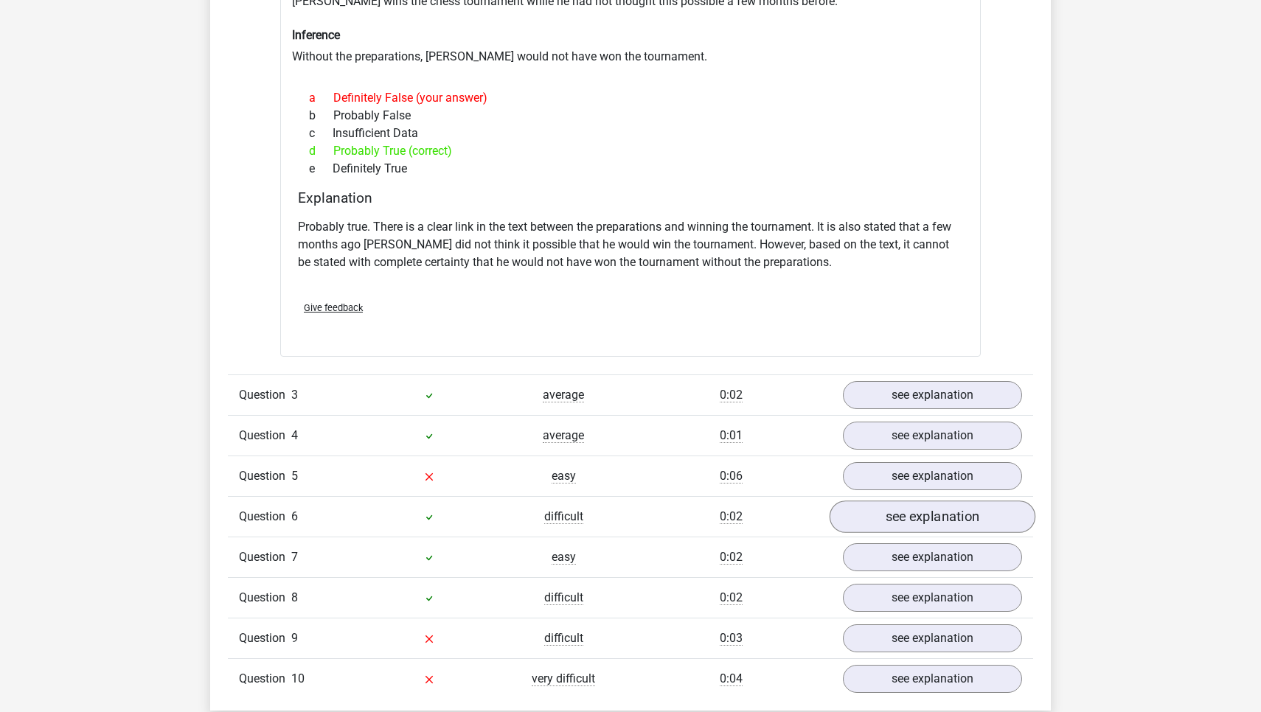
click at [916, 513] on link "see explanation" at bounding box center [932, 517] width 206 height 32
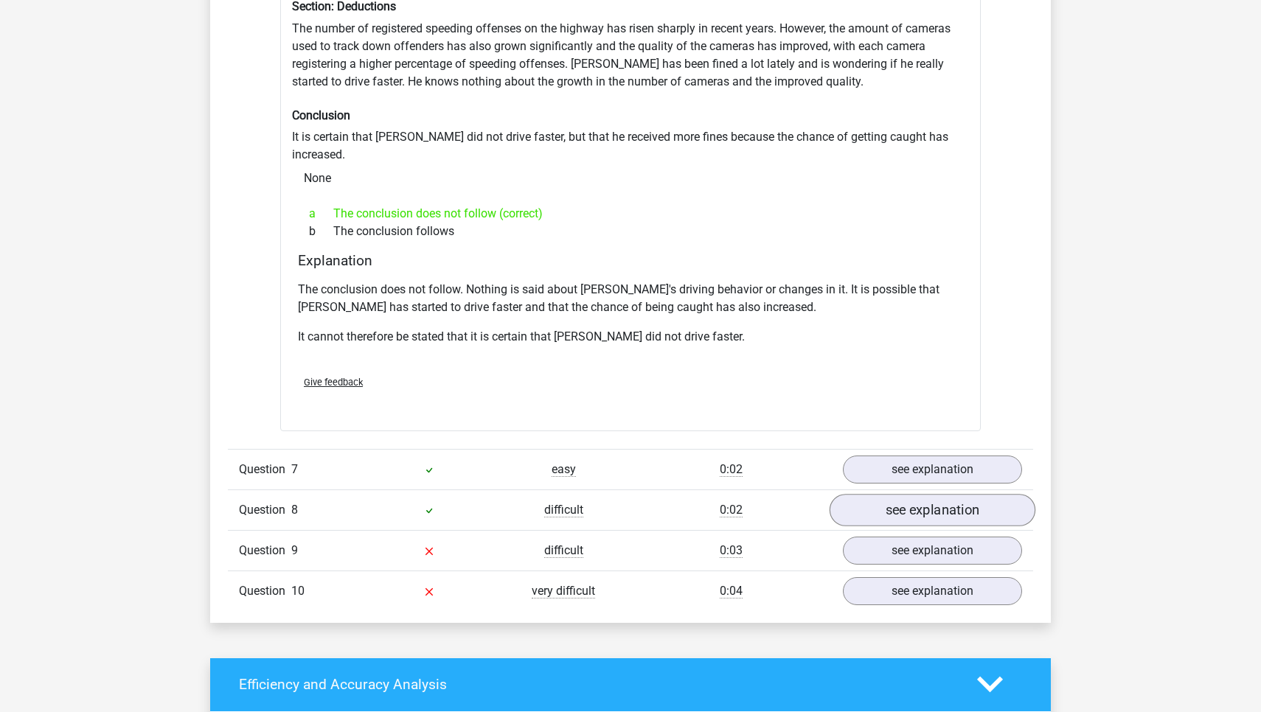
scroll to position [2466, 0]
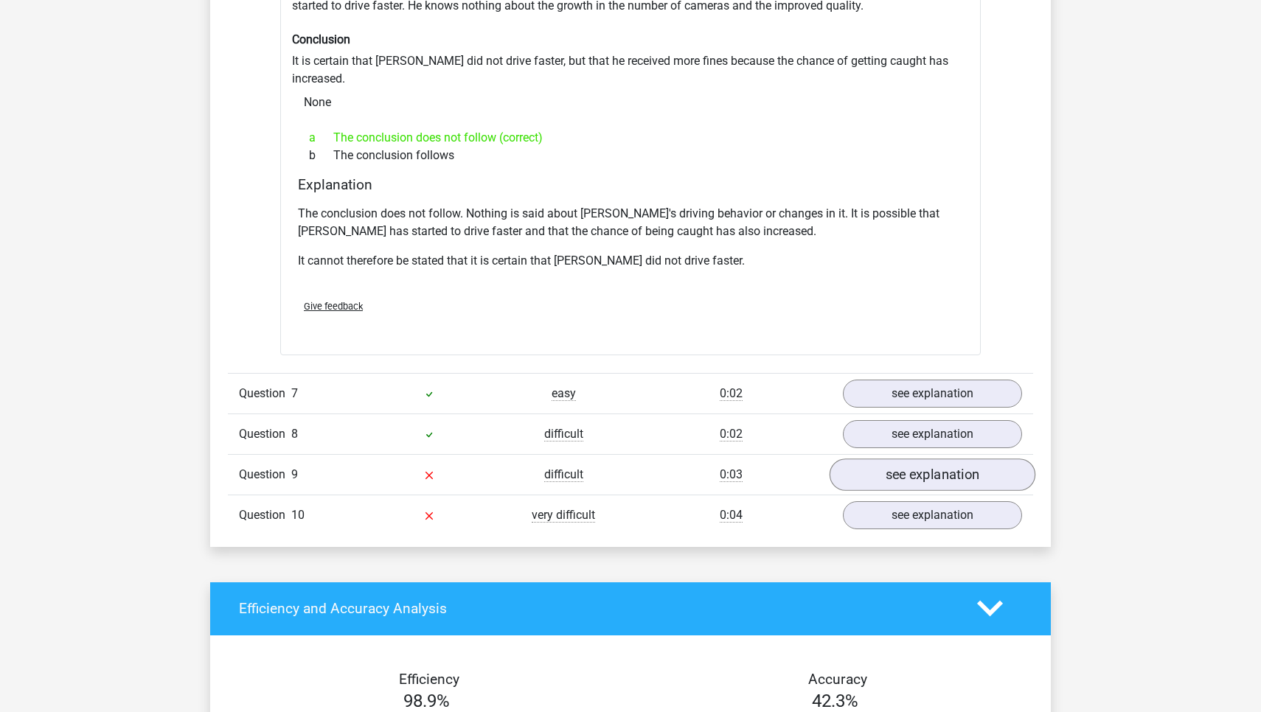
click at [911, 459] on link "see explanation" at bounding box center [932, 475] width 206 height 32
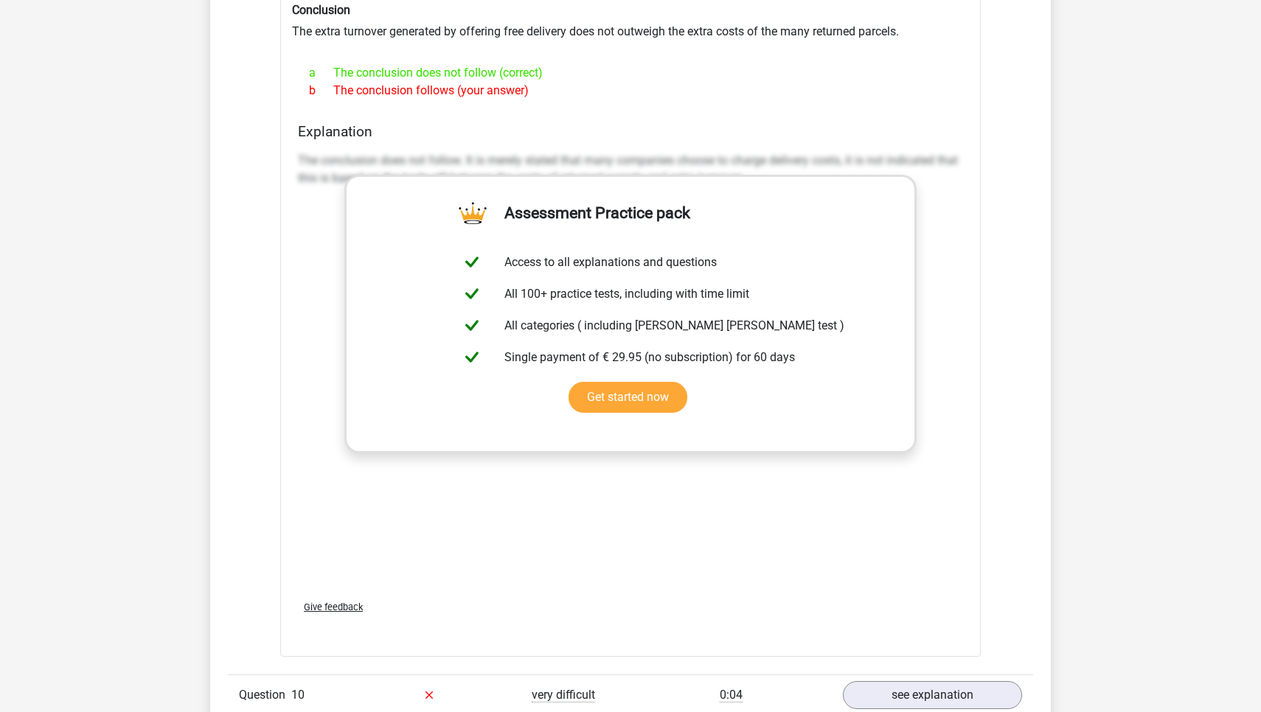
scroll to position [3093, 0]
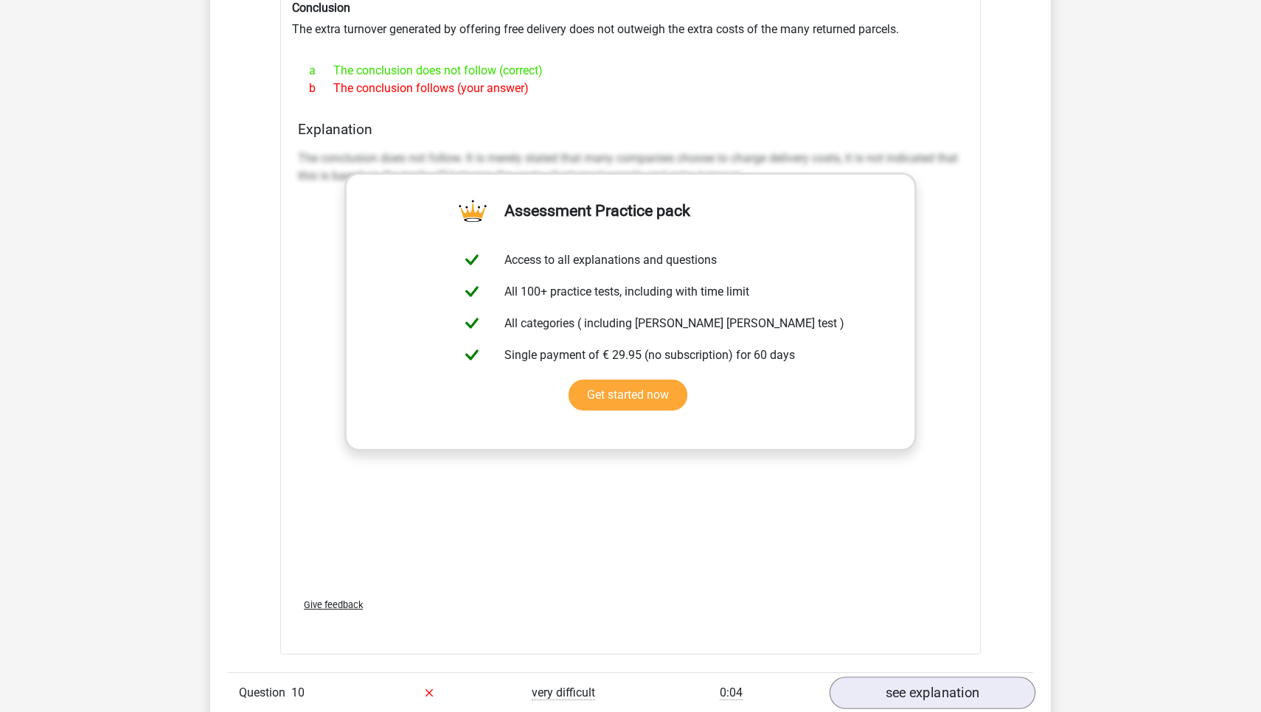
click at [956, 677] on link "see explanation" at bounding box center [932, 693] width 206 height 32
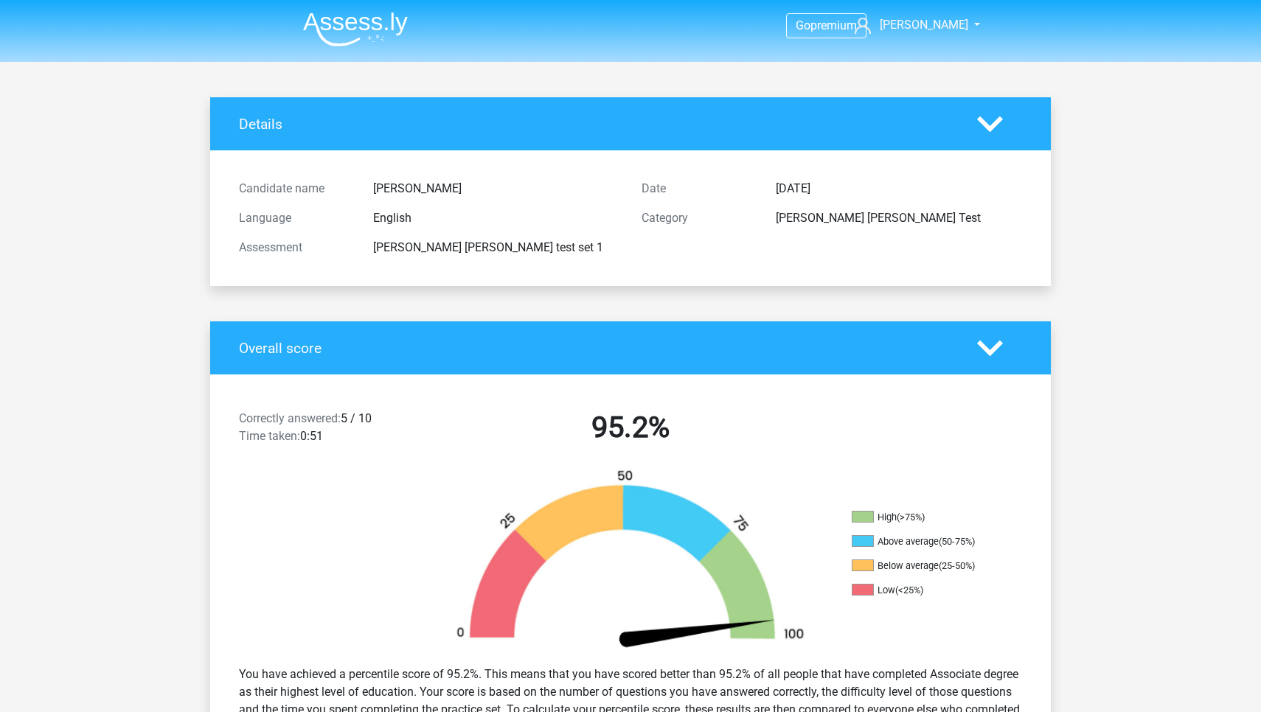
scroll to position [0, 0]
click at [983, 131] on icon at bounding box center [990, 124] width 26 height 26
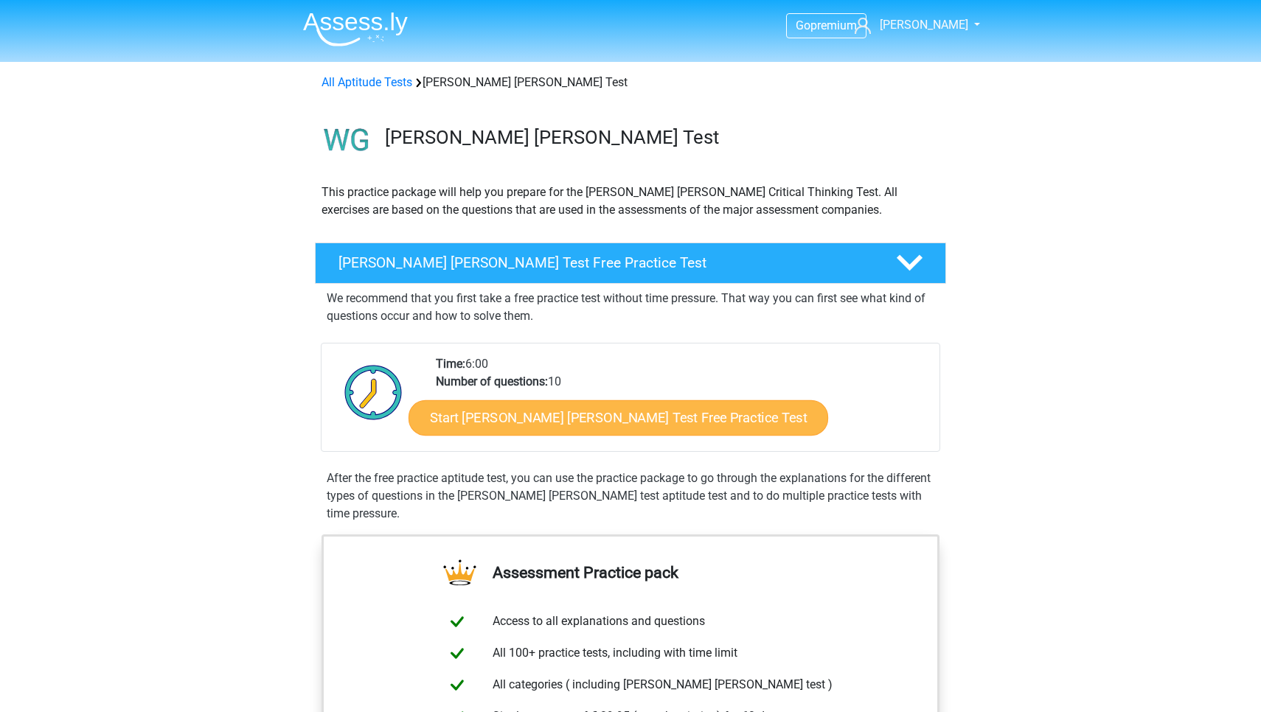
click at [622, 412] on link "Start Watson Glaser Test Free Practice Test" at bounding box center [617, 417] width 419 height 35
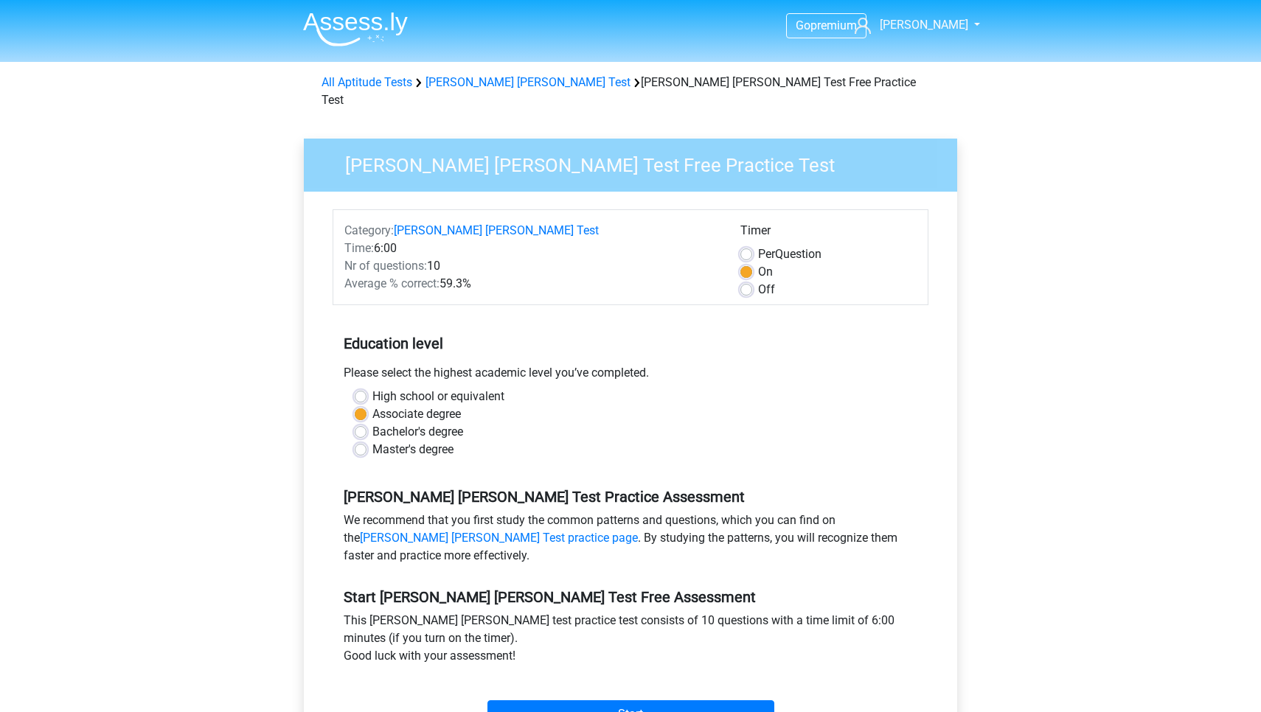
click at [669, 679] on div "Start" at bounding box center [631, 703] width 596 height 52
click at [662, 700] on input "Start" at bounding box center [630, 714] width 287 height 28
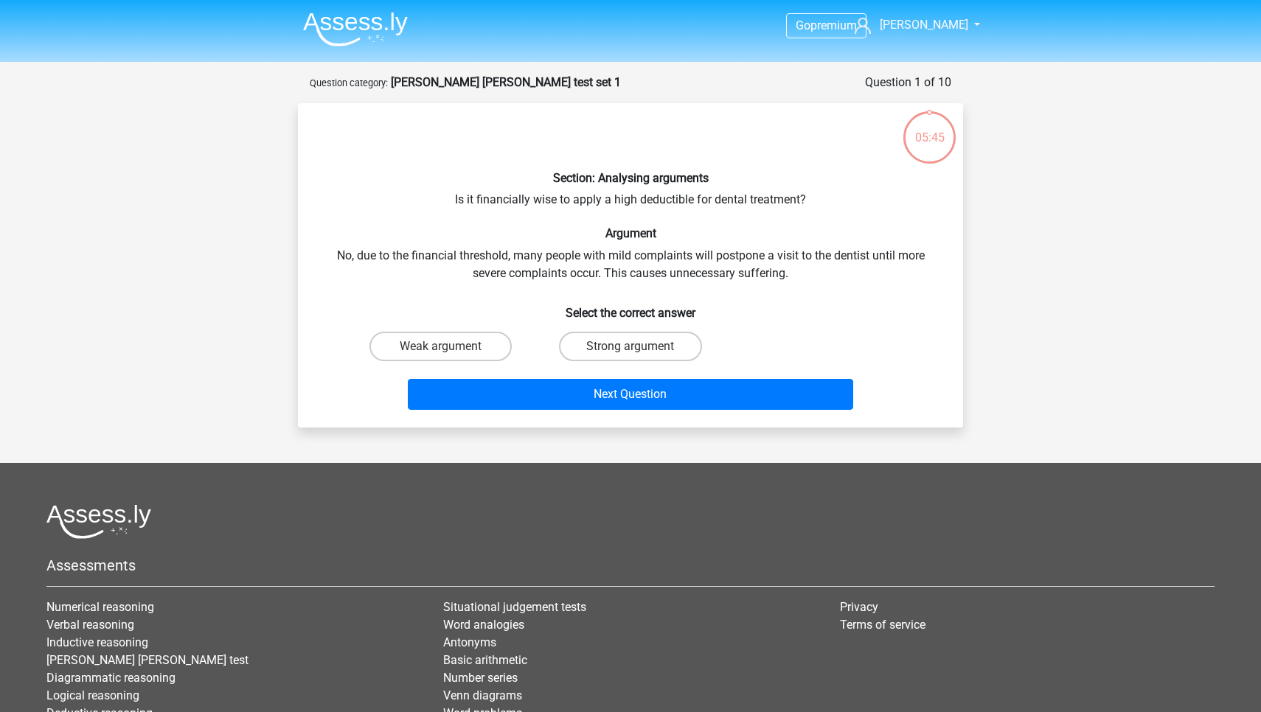
click at [464, 318] on h6 "Select the correct answer" at bounding box center [630, 307] width 618 height 26
click at [459, 353] on label "Weak argument" at bounding box center [440, 346] width 142 height 29
click at [450, 353] on input "Weak argument" at bounding box center [446, 352] width 10 height 10
radio input "true"
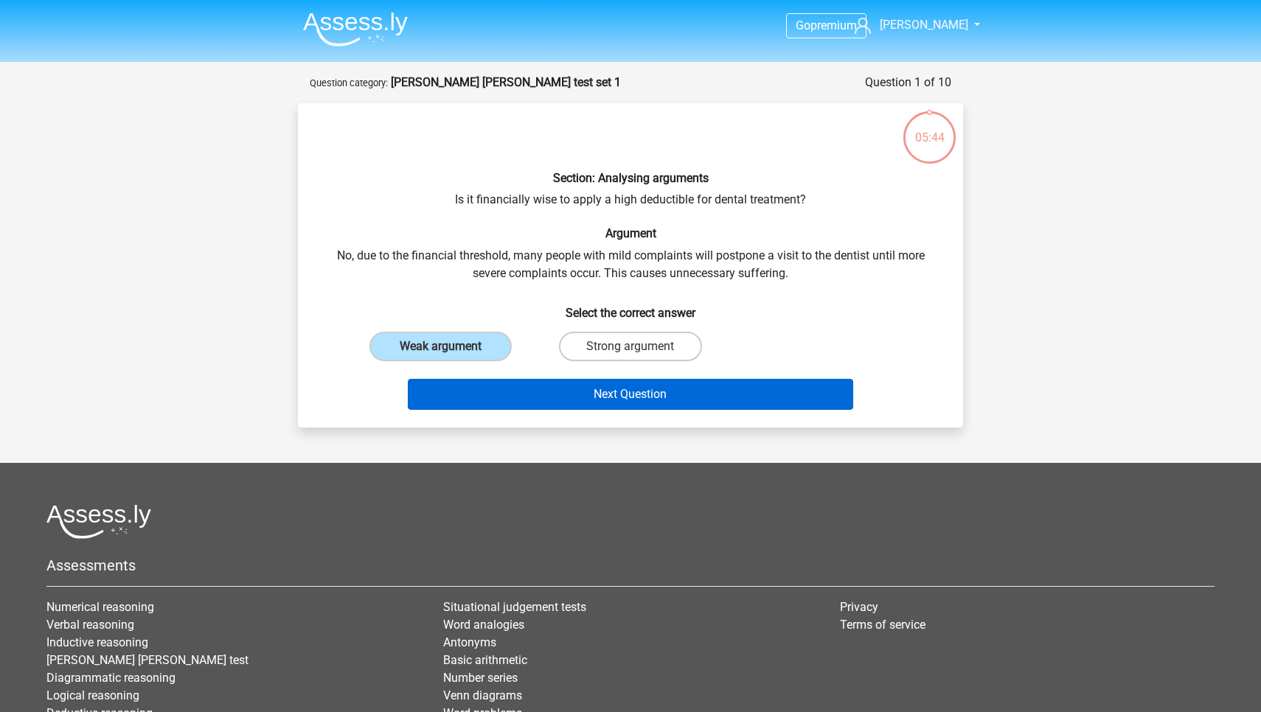
click at [501, 393] on button "Next Question" at bounding box center [631, 394] width 446 height 31
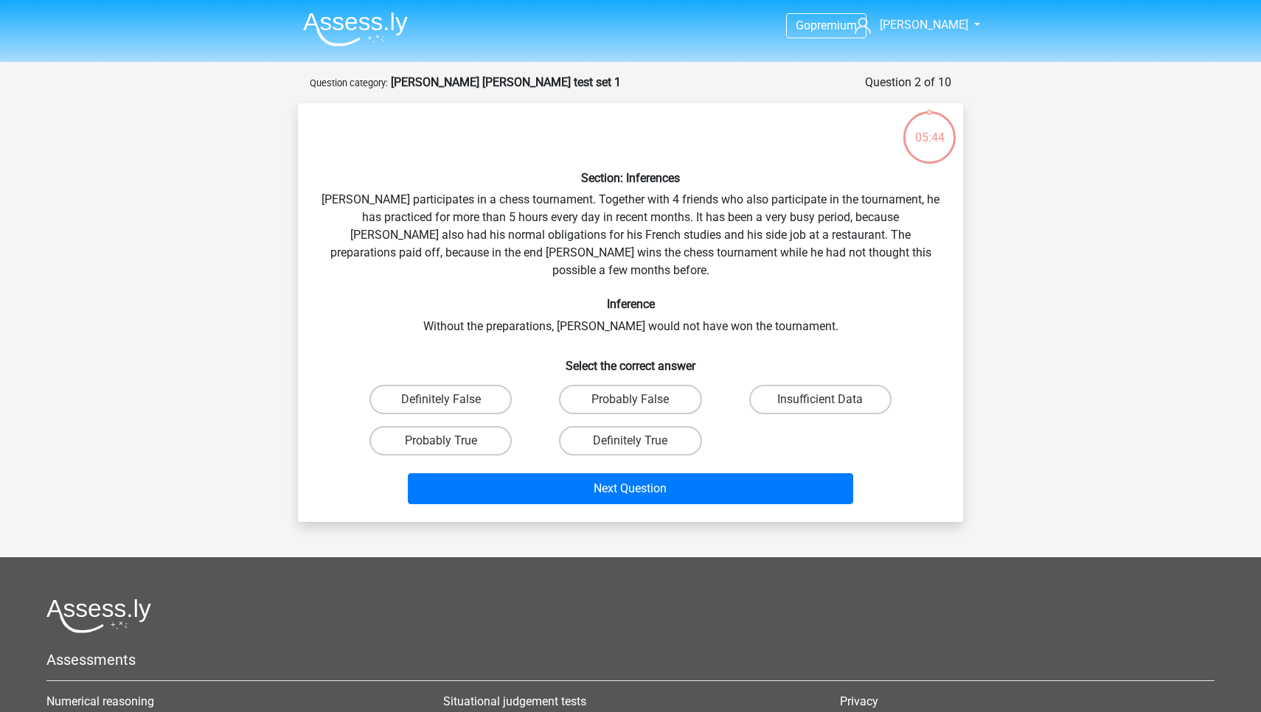
scroll to position [74, 0]
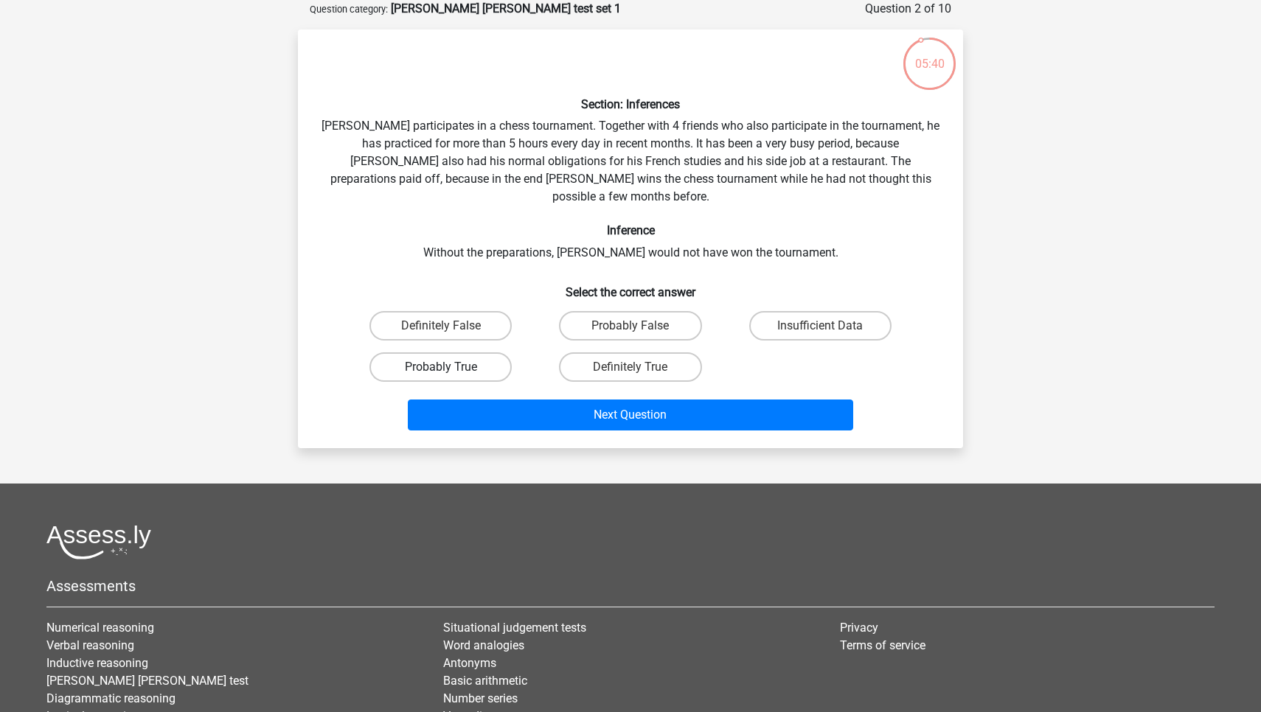
click at [469, 352] on label "Probably True" at bounding box center [440, 366] width 142 height 29
click at [450, 367] on input "Probably True" at bounding box center [446, 372] width 10 height 10
radio input "true"
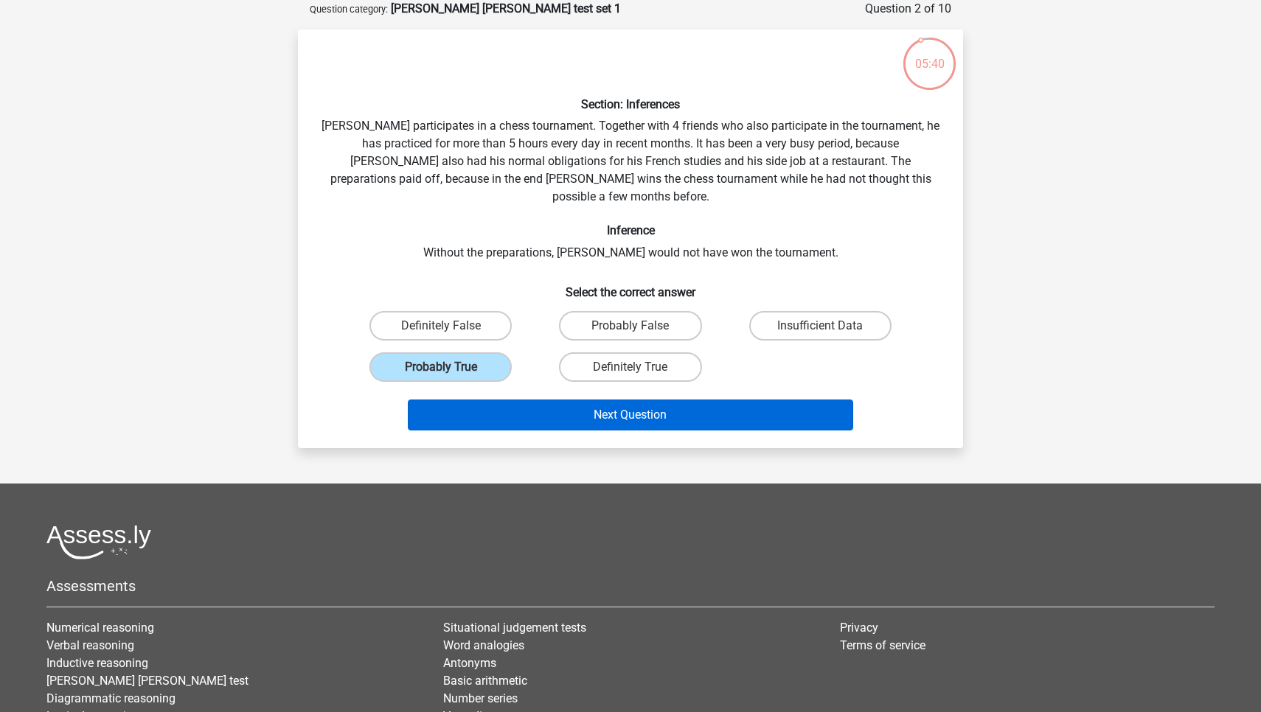
click at [540, 406] on button "Next Question" at bounding box center [631, 415] width 446 height 31
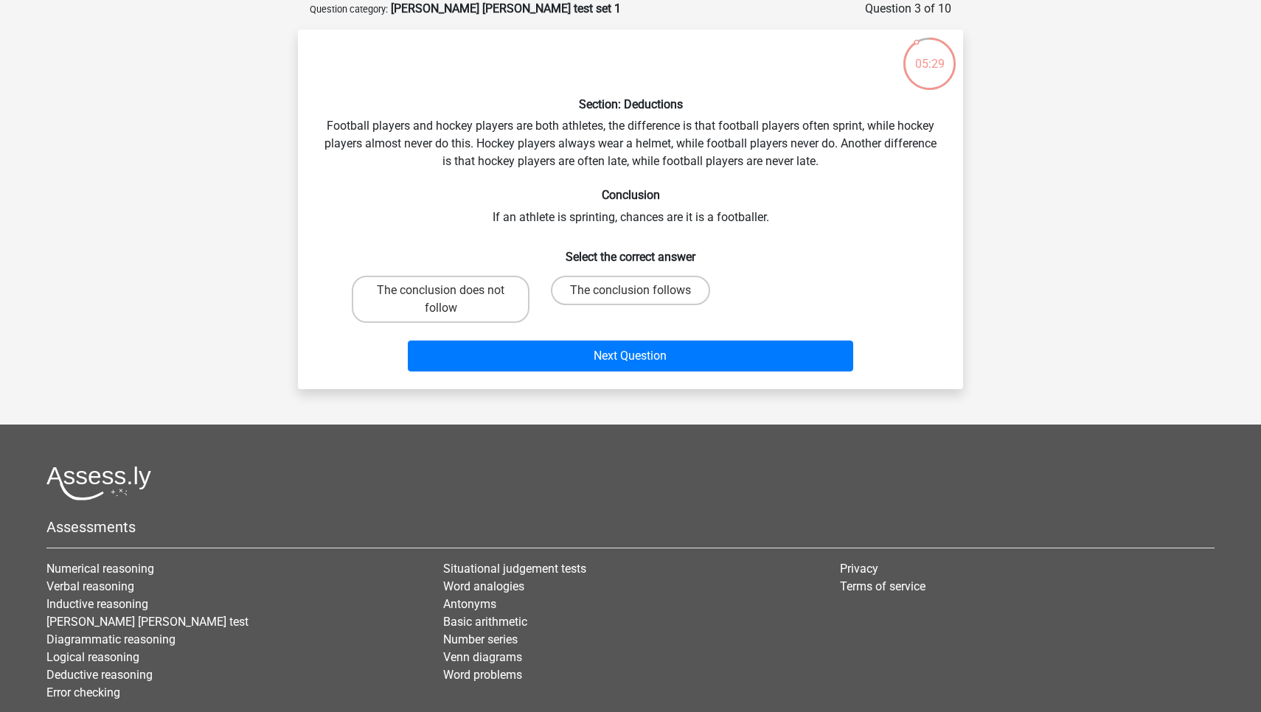
click at [530, 395] on div "Go premium [PERSON_NAME] [EMAIL_ADDRESS][DOMAIN_NAME]" at bounding box center [630, 370] width 1261 height 888
click at [469, 301] on label "The conclusion does not follow" at bounding box center [441, 299] width 178 height 47
click at [450, 300] on input "The conclusion does not follow" at bounding box center [446, 295] width 10 height 10
radio input "true"
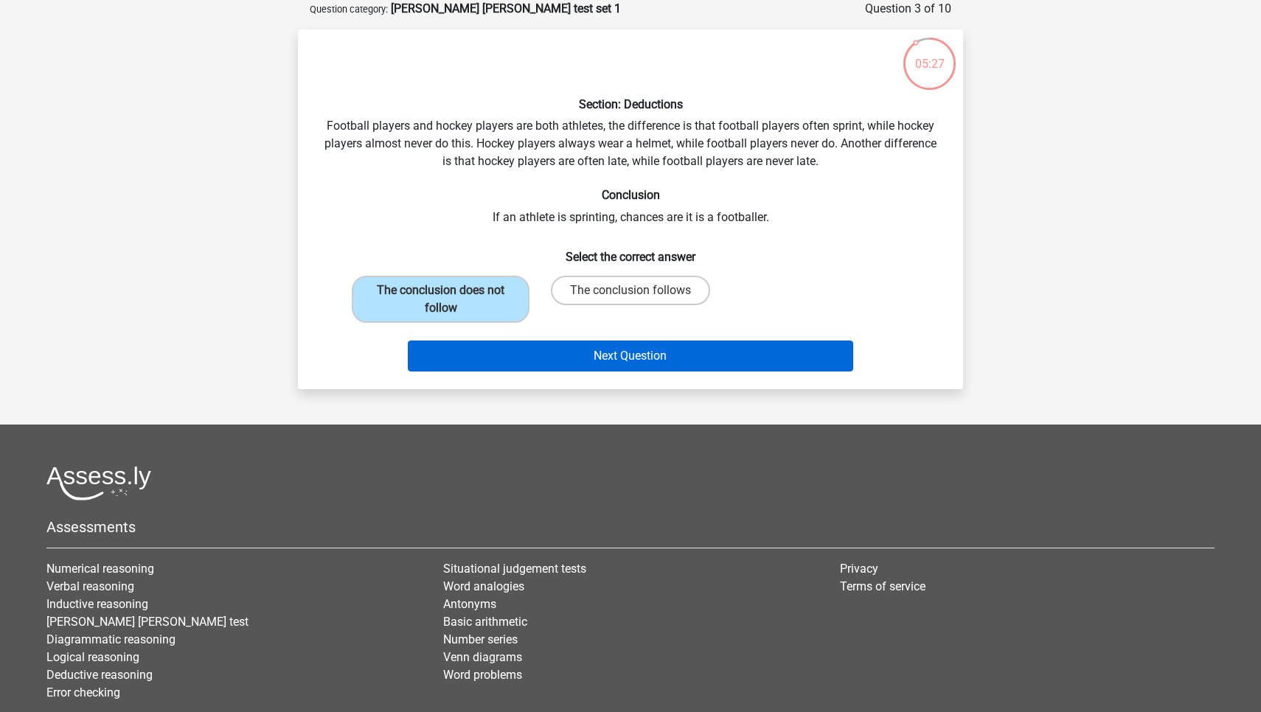
click at [525, 358] on button "Next Question" at bounding box center [631, 356] width 446 height 31
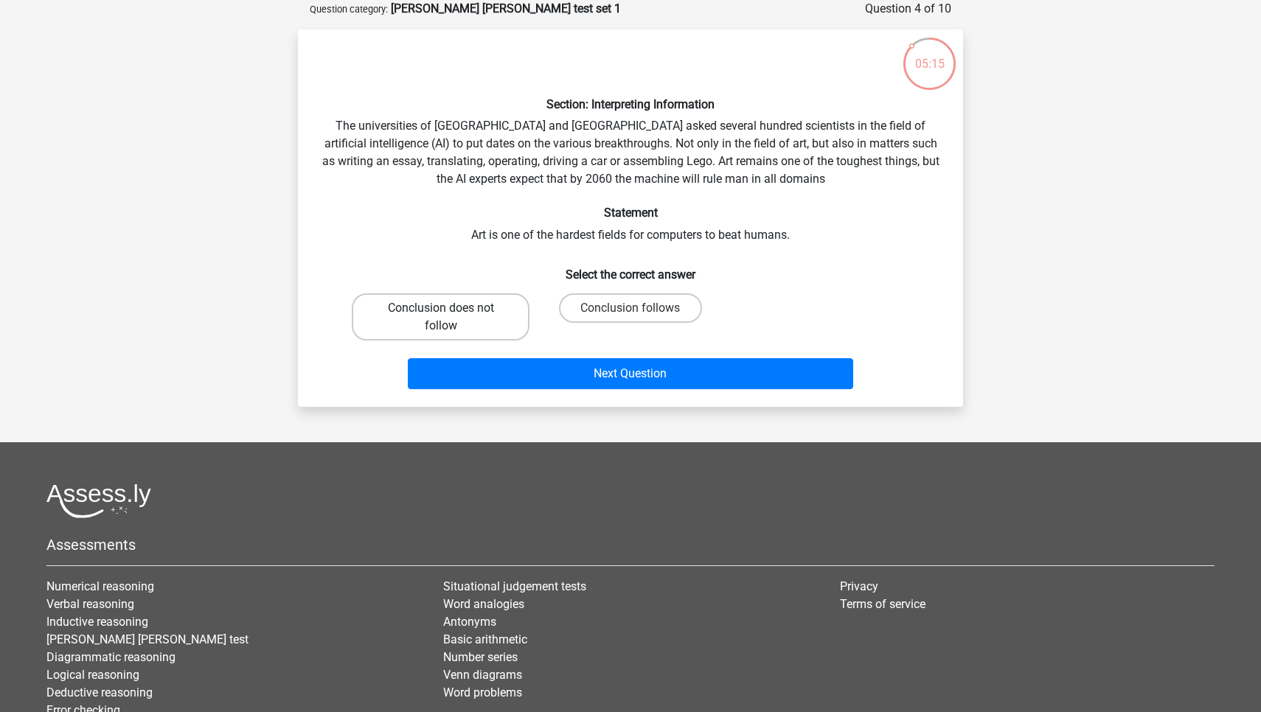
click at [466, 316] on label "Conclusion does not follow" at bounding box center [441, 316] width 178 height 47
click at [450, 316] on input "Conclusion does not follow" at bounding box center [446, 313] width 10 height 10
radio input "true"
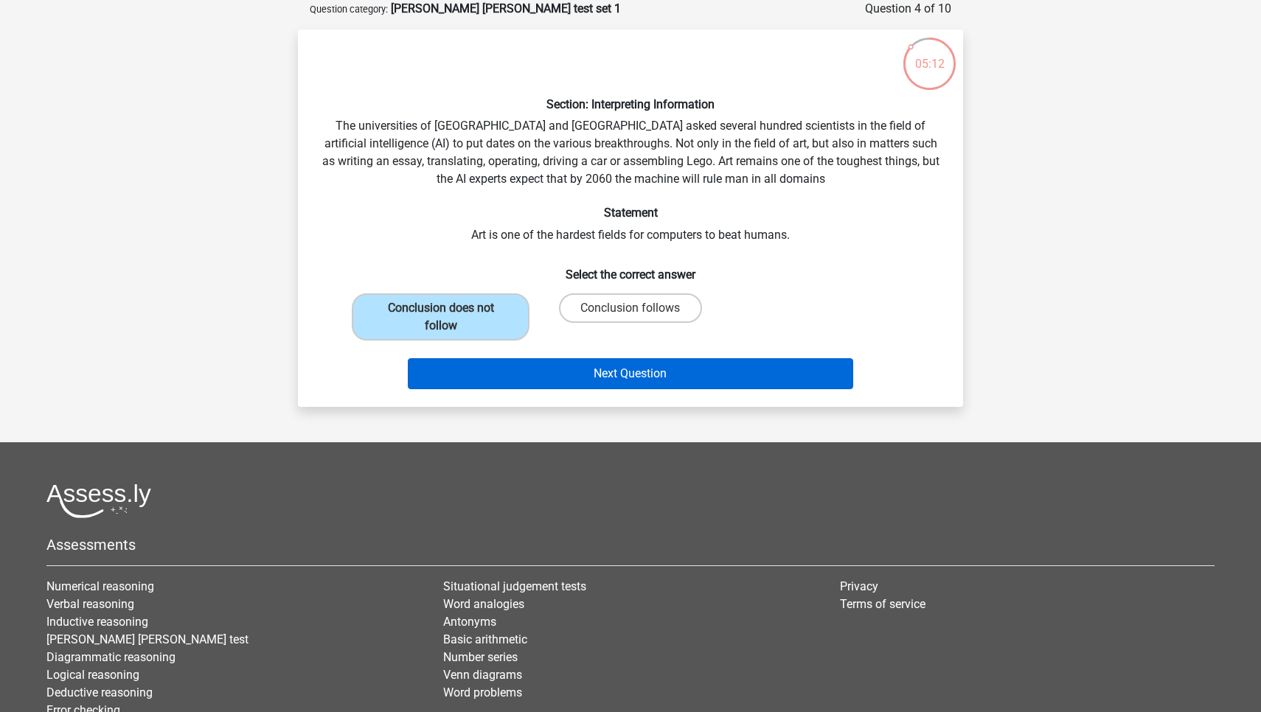
click at [501, 369] on button "Next Question" at bounding box center [631, 373] width 446 height 31
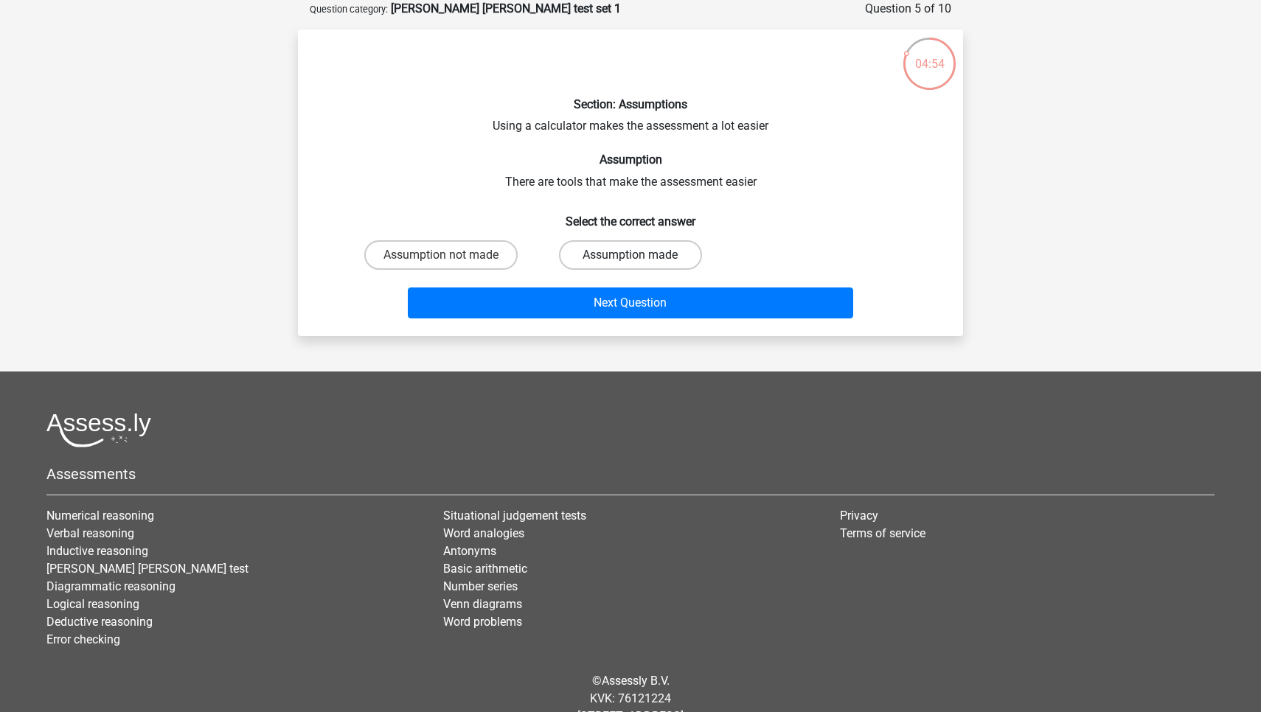
click at [640, 250] on label "Assumption made" at bounding box center [630, 254] width 142 height 29
click at [640, 255] on input "Assumption made" at bounding box center [635, 260] width 10 height 10
radio input "true"
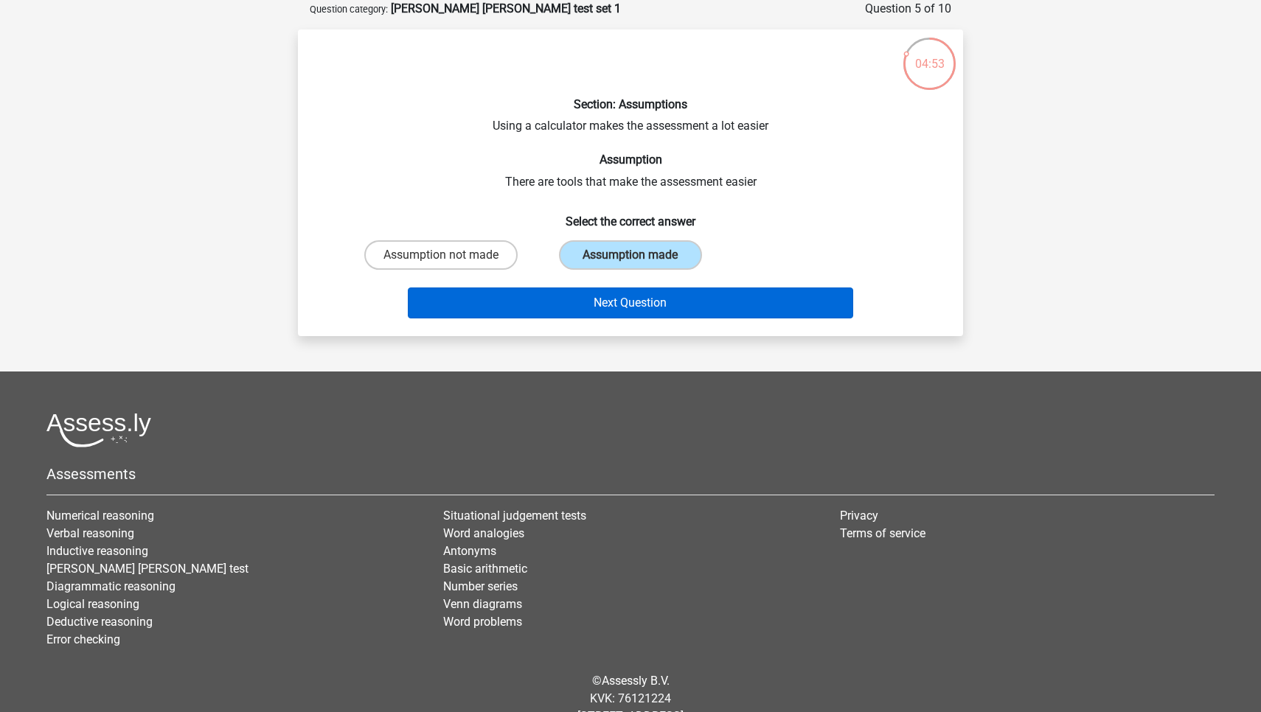
click at [649, 297] on button "Next Question" at bounding box center [631, 303] width 446 height 31
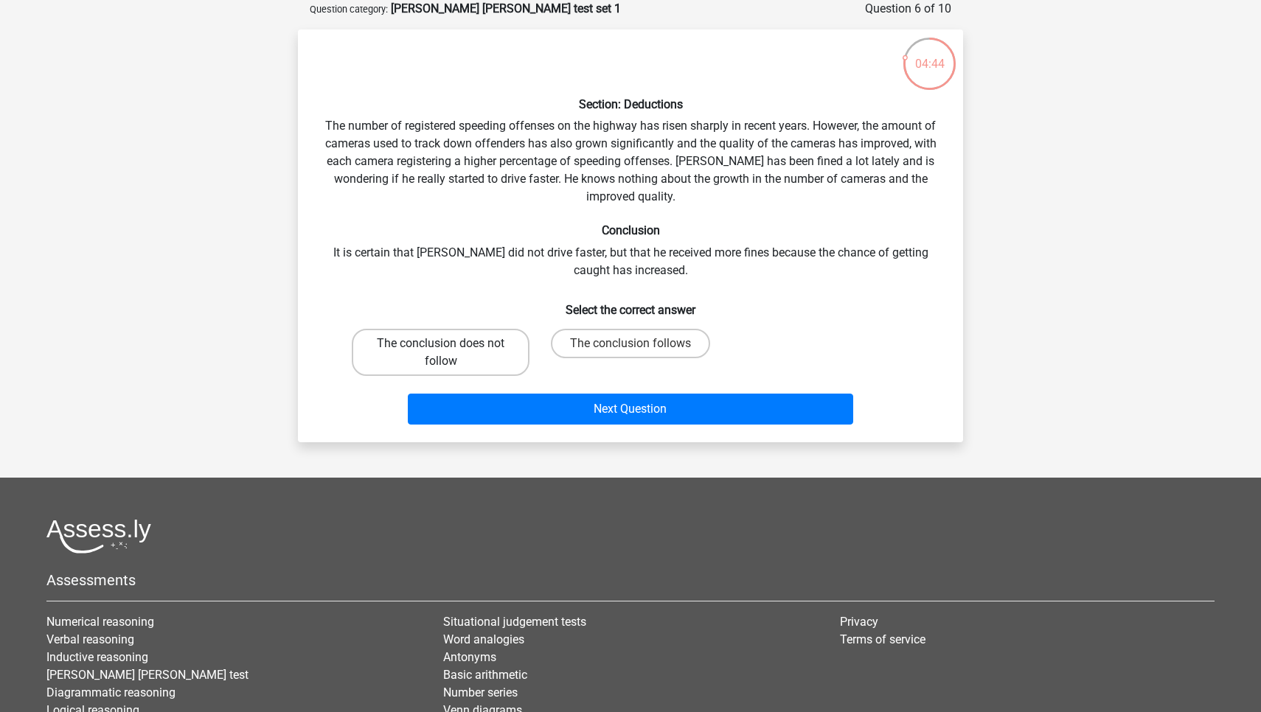
click at [434, 358] on label "The conclusion does not follow" at bounding box center [441, 352] width 178 height 47
click at [441, 353] on input "The conclusion does not follow" at bounding box center [446, 349] width 10 height 10
radio input "true"
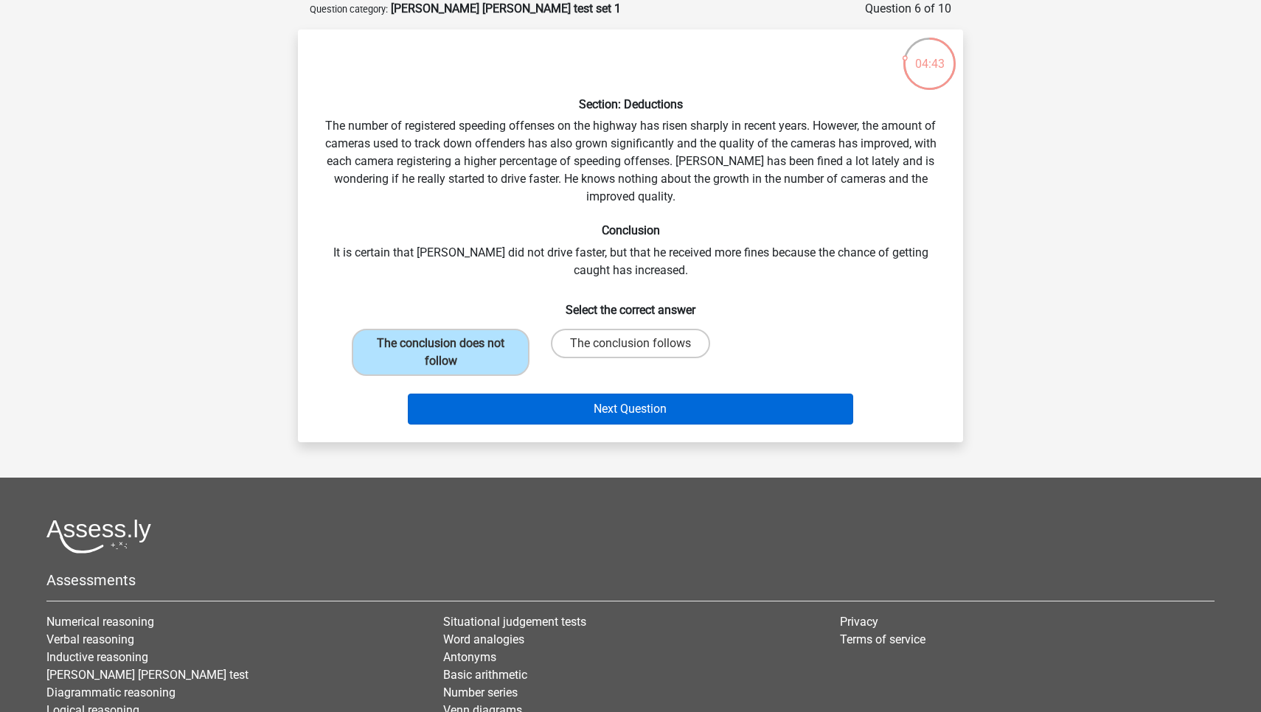
click at [510, 396] on button "Next Question" at bounding box center [631, 409] width 446 height 31
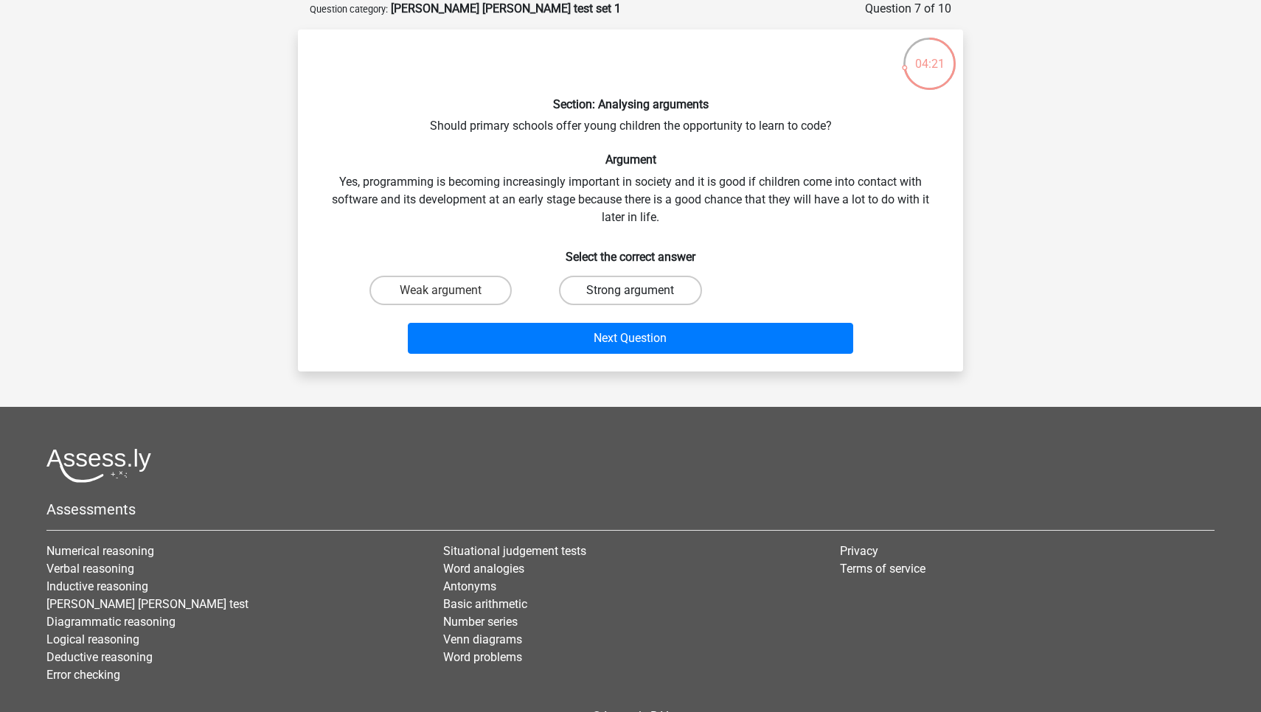
click at [636, 278] on label "Strong argument" at bounding box center [630, 290] width 142 height 29
click at [636, 290] on input "Strong argument" at bounding box center [635, 295] width 10 height 10
radio input "true"
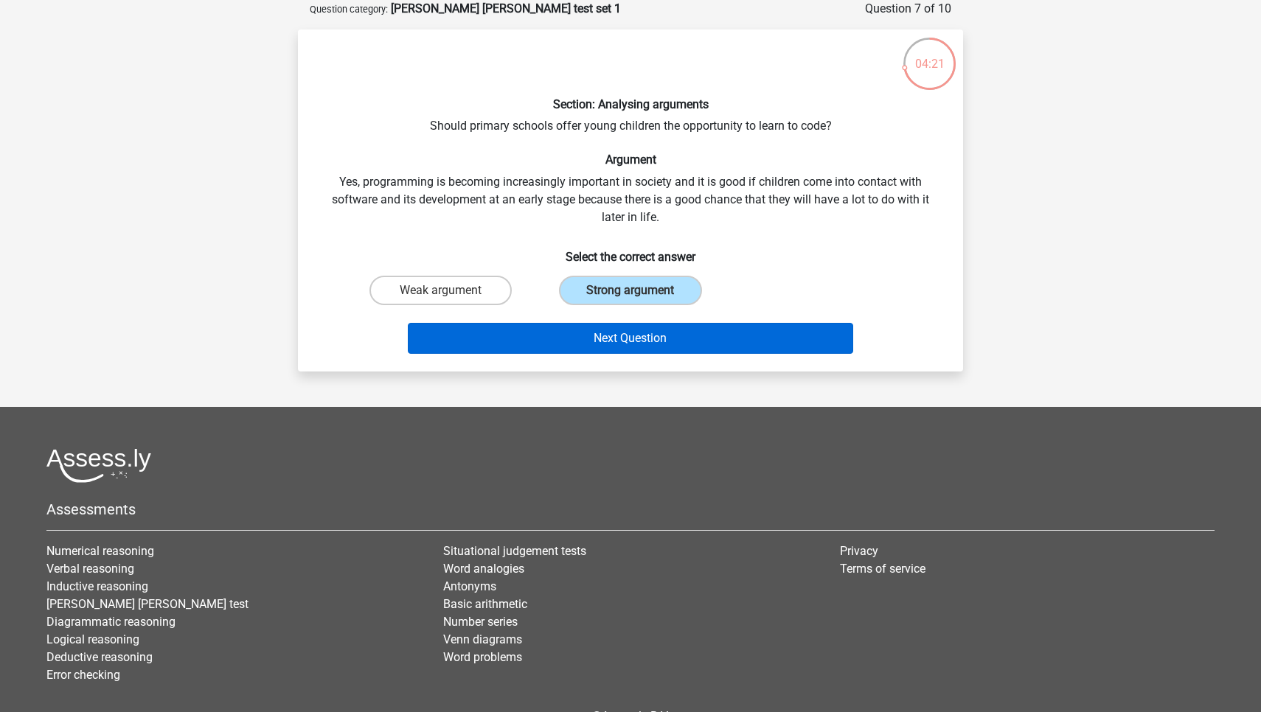
click at [626, 327] on button "Next Question" at bounding box center [631, 338] width 446 height 31
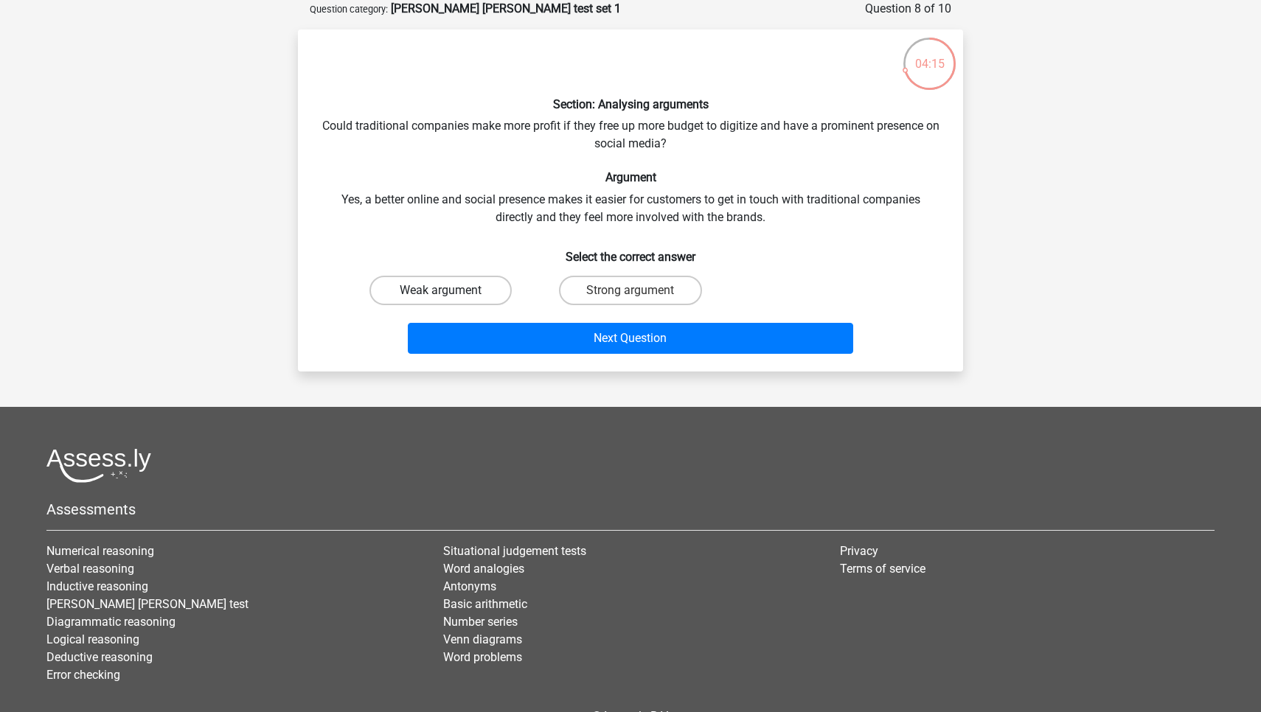
click at [450, 280] on label "Weak argument" at bounding box center [440, 290] width 142 height 29
click at [450, 290] on input "Weak argument" at bounding box center [446, 295] width 10 height 10
radio input "true"
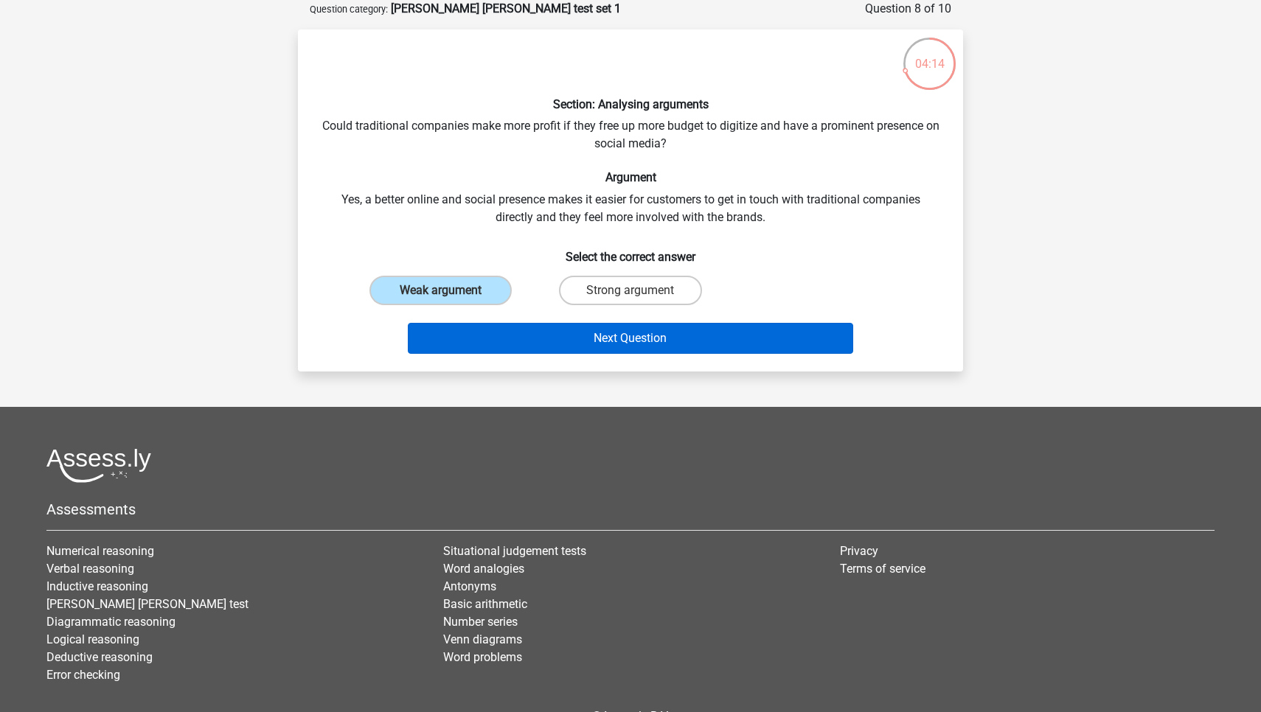
click at [501, 338] on button "Next Question" at bounding box center [631, 338] width 446 height 31
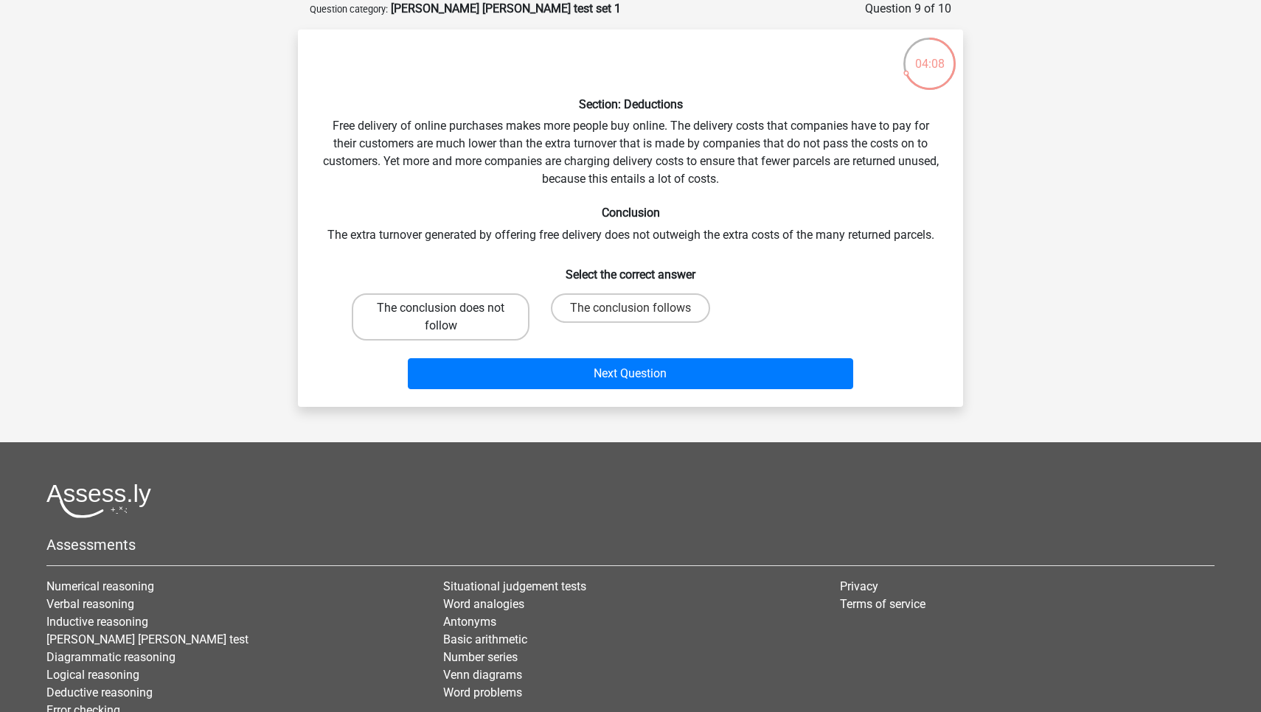
click at [433, 316] on label "The conclusion does not follow" at bounding box center [441, 316] width 178 height 47
click at [441, 316] on input "The conclusion does not follow" at bounding box center [446, 313] width 10 height 10
radio input "true"
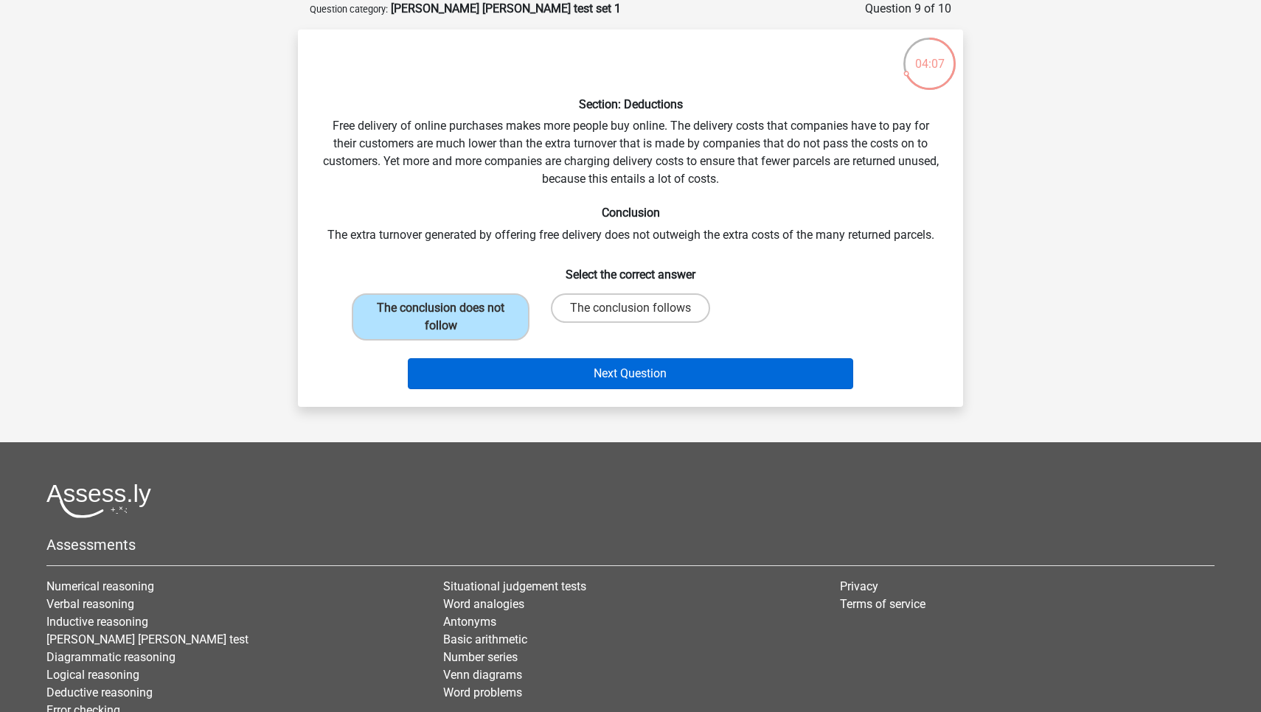
click at [539, 373] on button "Next Question" at bounding box center [631, 373] width 446 height 31
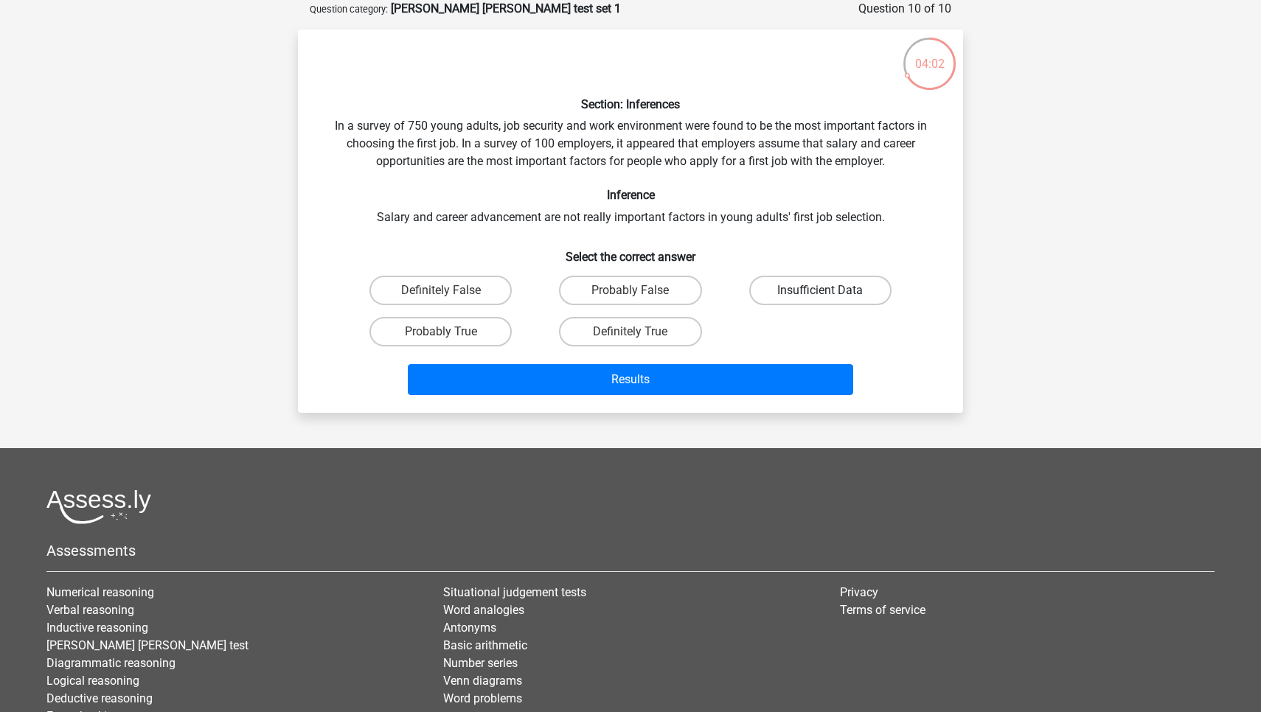
click at [784, 278] on label "Insufficient Data" at bounding box center [820, 290] width 142 height 29
click at [820, 290] on input "Insufficient Data" at bounding box center [825, 295] width 10 height 10
radio input "true"
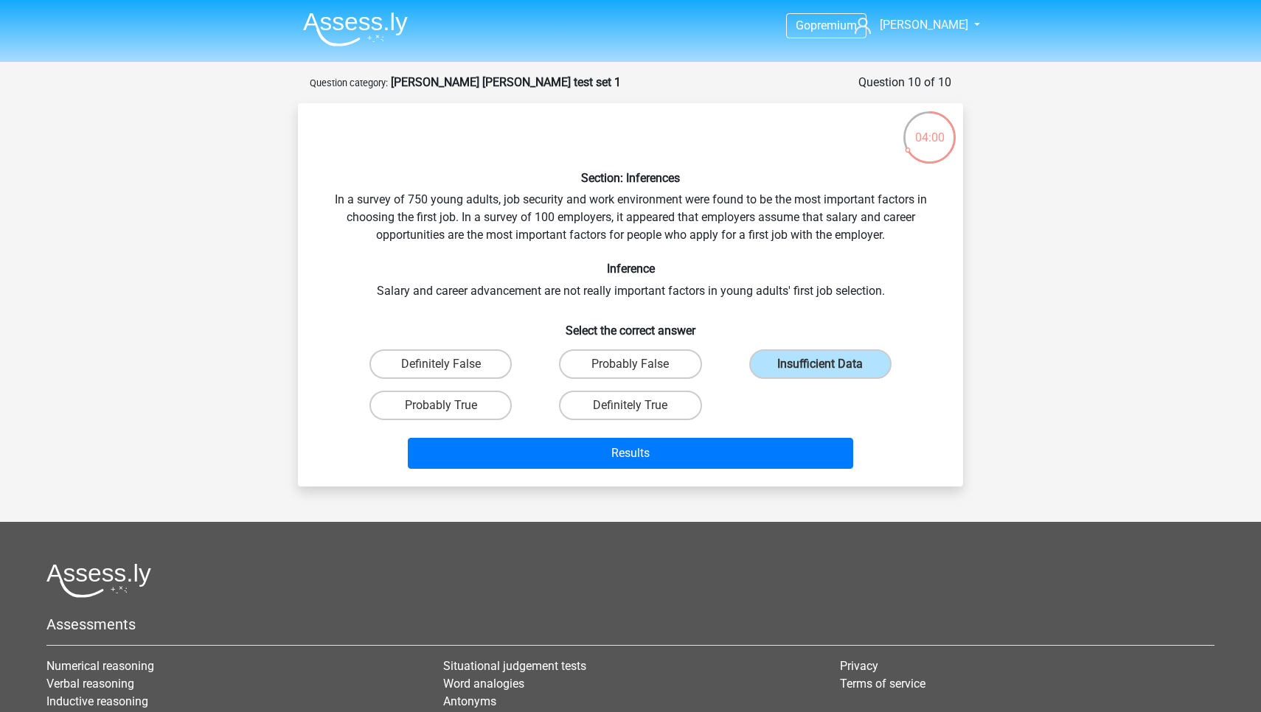
scroll to position [0, 0]
drag, startPoint x: 715, startPoint y: 450, endPoint x: 739, endPoint y: 282, distance: 169.8
click at [739, 282] on div "Section: Inferences In a survey of 750 young adults, job security and work envi…" at bounding box center [630, 295] width 653 height 360
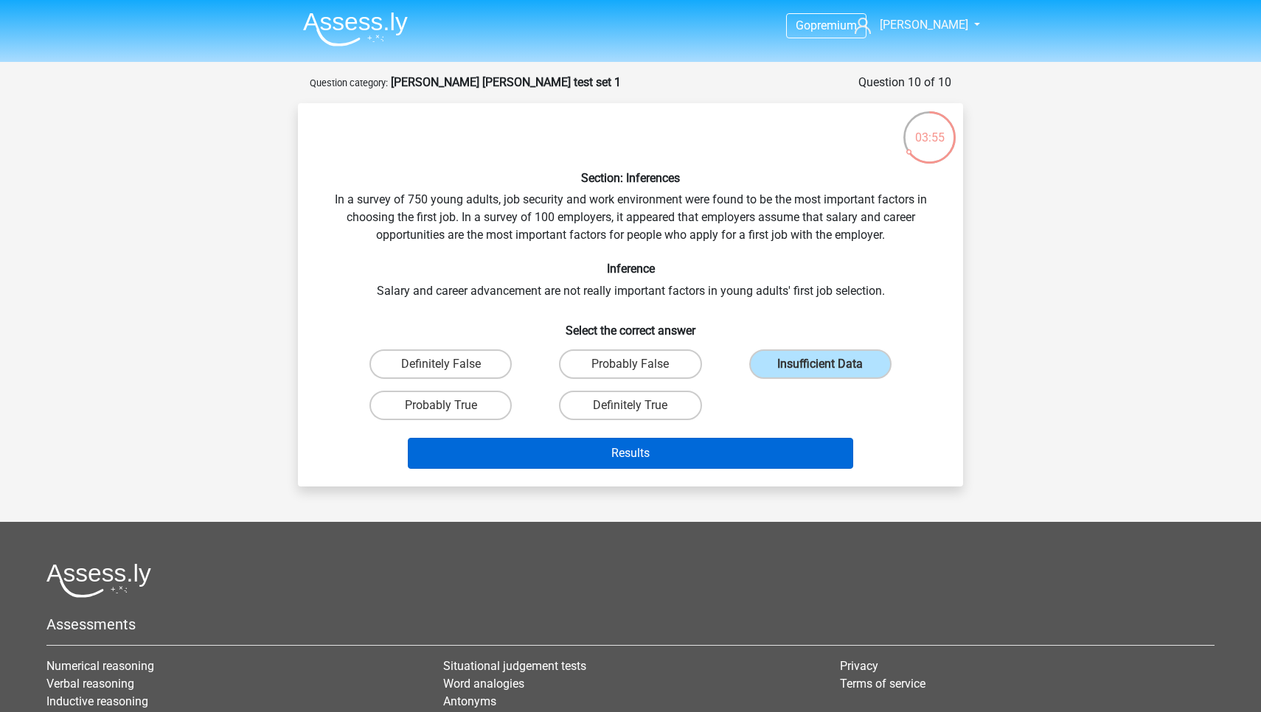
click at [686, 448] on button "Results" at bounding box center [631, 453] width 446 height 31
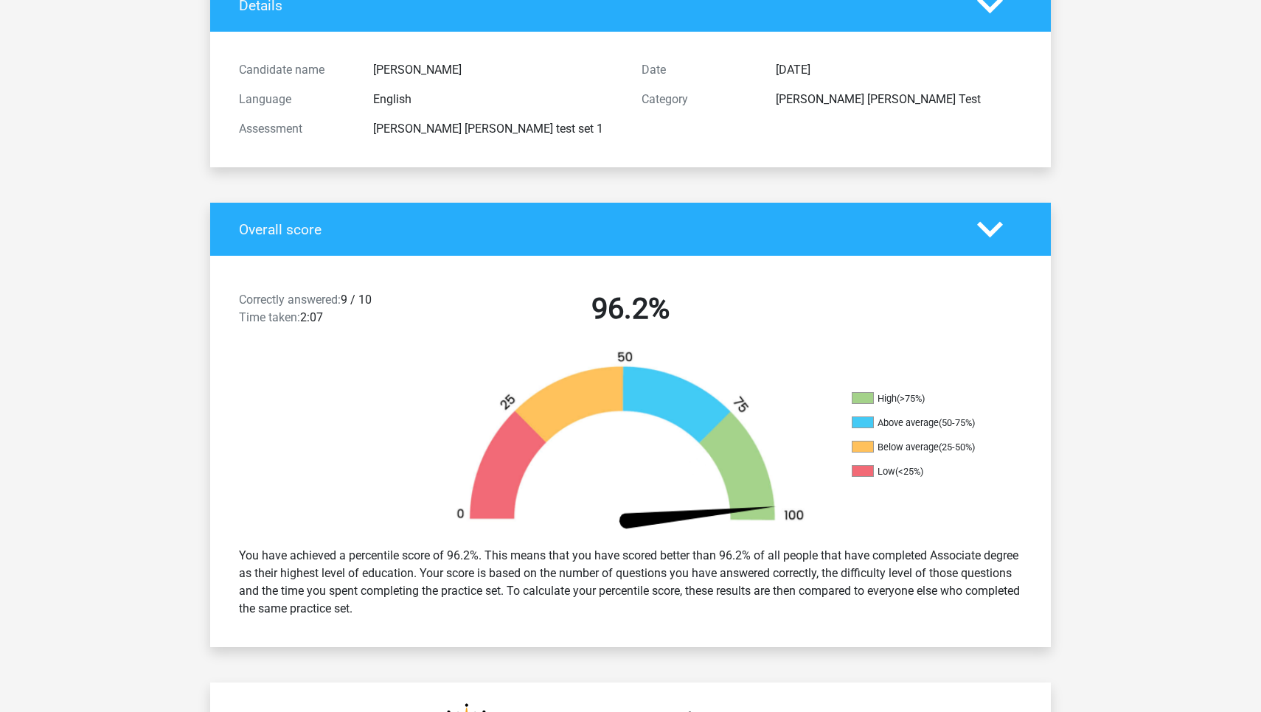
scroll to position [153, 0]
